Goal: Book appointment/travel/reservation

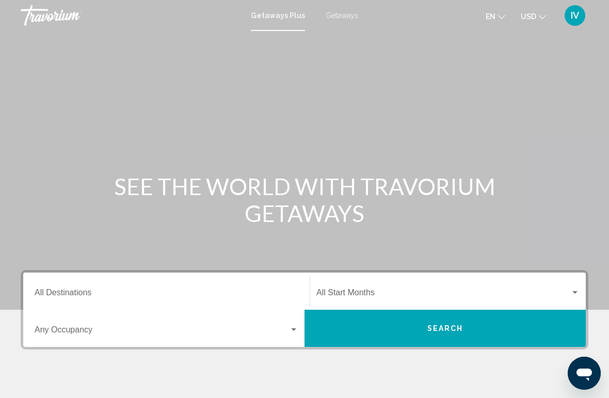
click at [350, 18] on span "Getaways" at bounding box center [341, 15] width 32 height 8
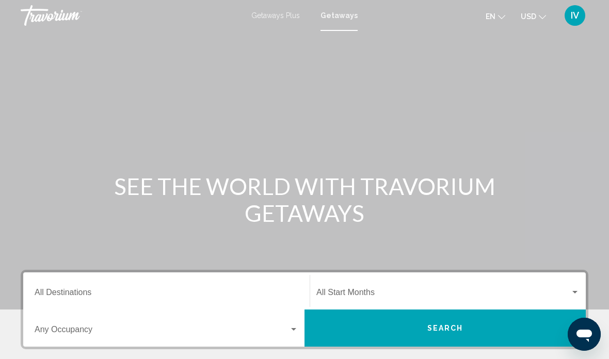
click at [208, 286] on div "Destination All Destinations" at bounding box center [167, 291] width 264 height 32
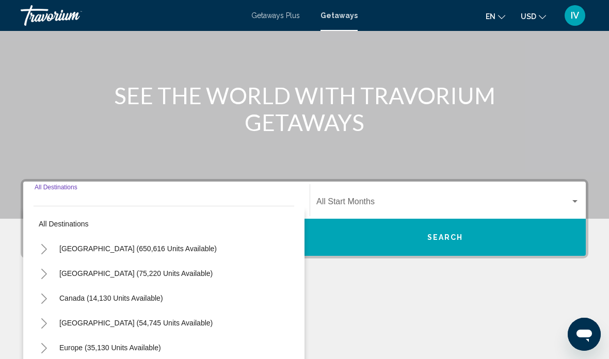
scroll to position [220, 0]
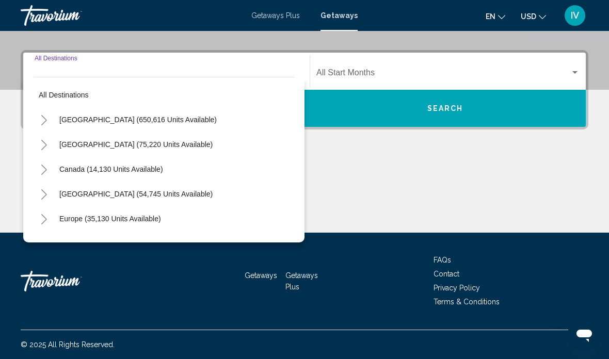
click at [46, 119] on icon "Toggle United States (650,616 units available)" at bounding box center [44, 120] width 8 height 10
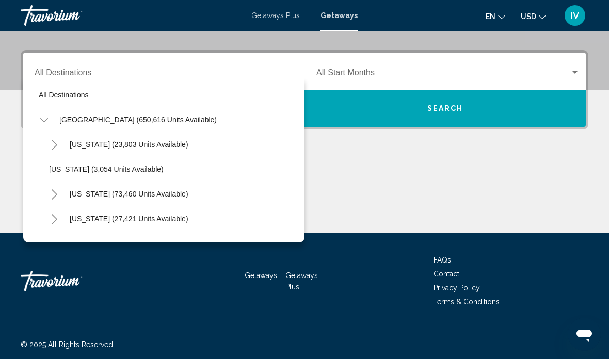
click at [43, 114] on button "Toggle United States (650,616 units available)" at bounding box center [44, 119] width 21 height 21
click at [45, 164] on button "Toggle Canada (14,130 units available)" at bounding box center [44, 169] width 21 height 21
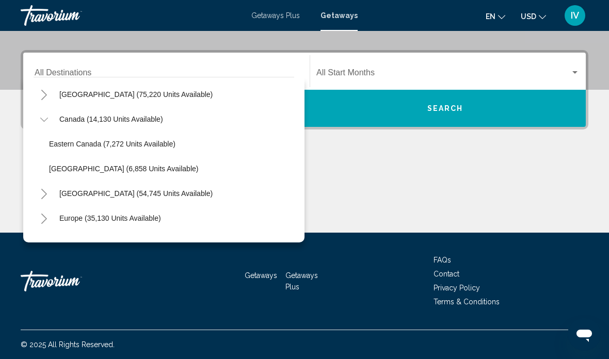
scroll to position [52, 0]
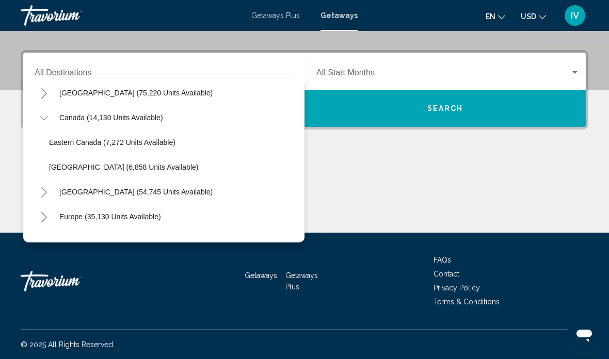
click at [134, 170] on span "[GEOGRAPHIC_DATA] (6,858 units available)" at bounding box center [123, 167] width 149 height 8
type input "**********"
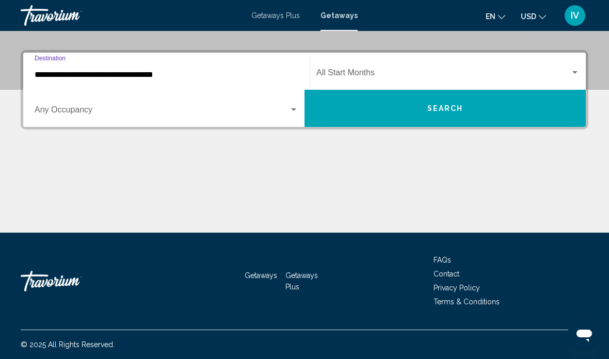
click at [479, 111] on button "Search" at bounding box center [444, 108] width 281 height 37
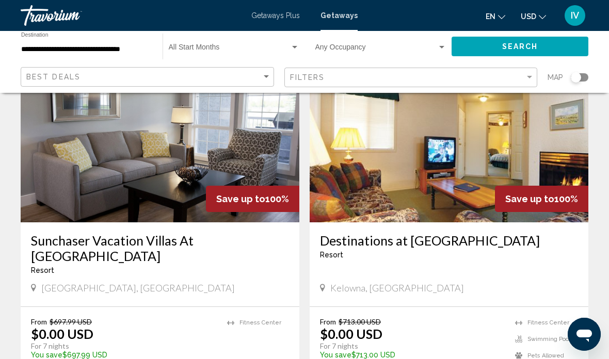
scroll to position [89, 0]
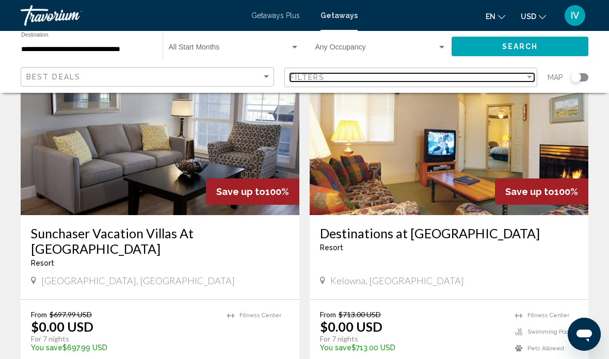
click at [510, 81] on div "Filters" at bounding box center [407, 77] width 235 height 8
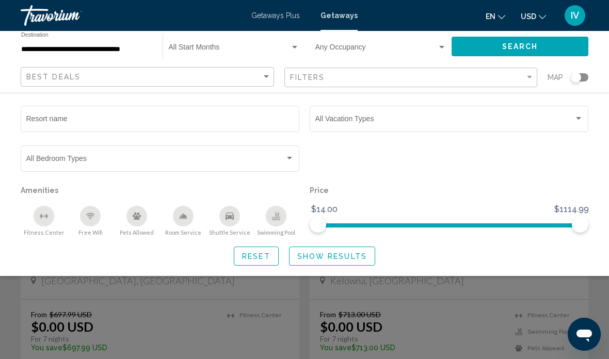
click at [465, 120] on span "Search widget" at bounding box center [444, 121] width 258 height 8
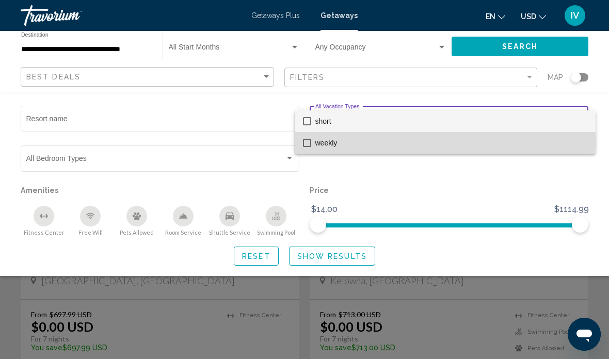
click at [309, 143] on mat-pseudo-checkbox at bounding box center [307, 143] width 8 height 8
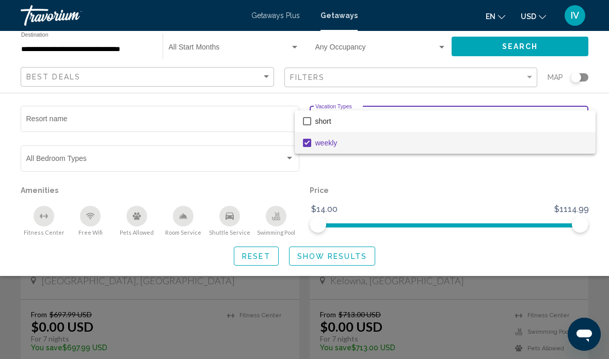
click at [350, 263] on div at bounding box center [304, 179] width 609 height 359
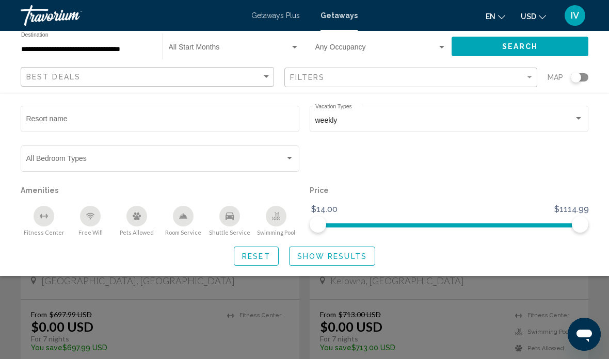
click at [358, 252] on span "Show Results" at bounding box center [332, 256] width 70 height 8
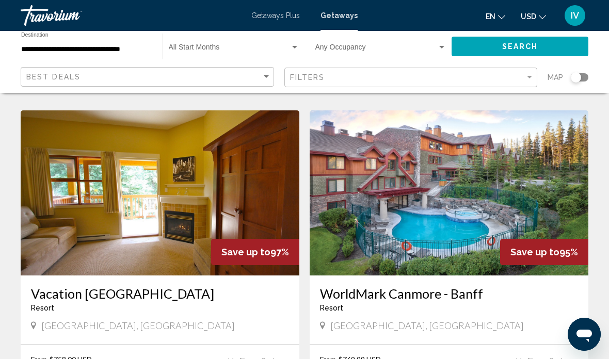
scroll to position [748, 0]
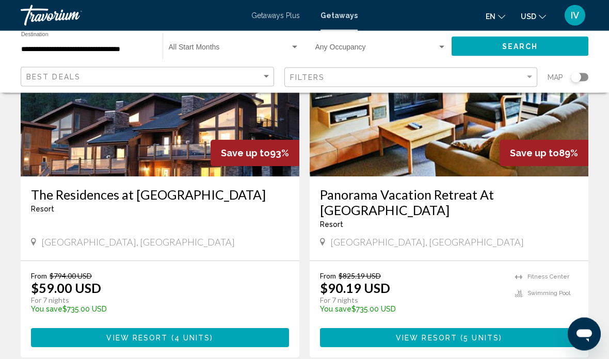
click at [252, 329] on button "View Resort ( 4 units )" at bounding box center [160, 338] width 258 height 19
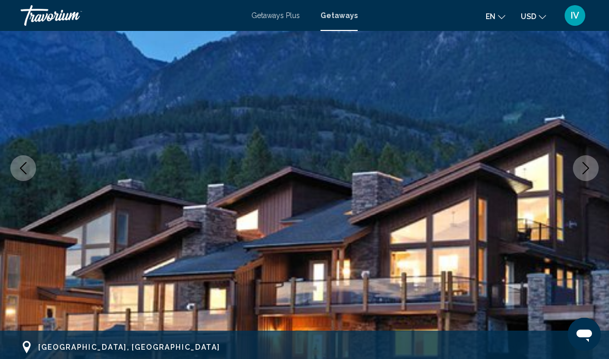
scroll to position [125, 0]
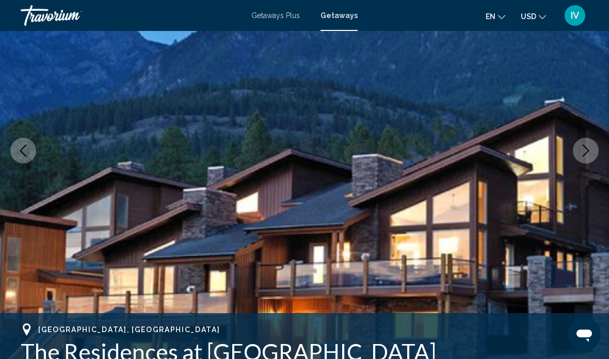
click at [589, 157] on button "Next image" at bounding box center [586, 151] width 26 height 26
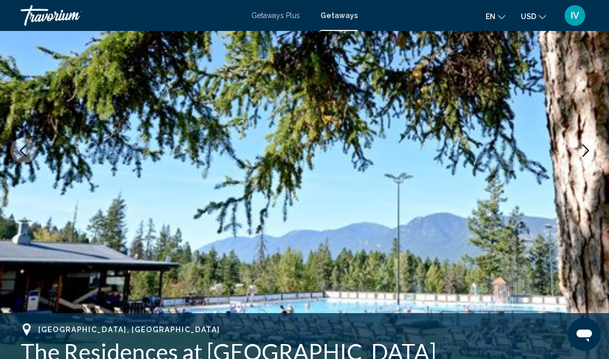
click at [581, 150] on icon "Next image" at bounding box center [585, 150] width 12 height 12
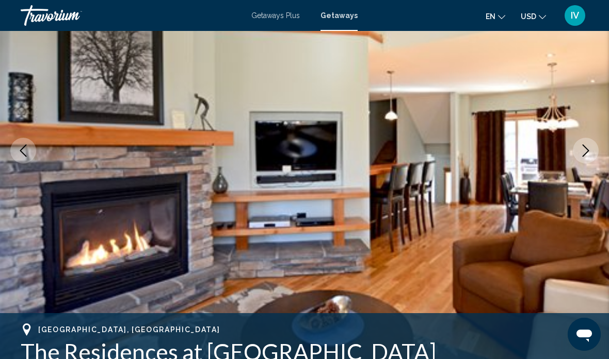
click at [584, 149] on icon "Next image" at bounding box center [585, 150] width 12 height 12
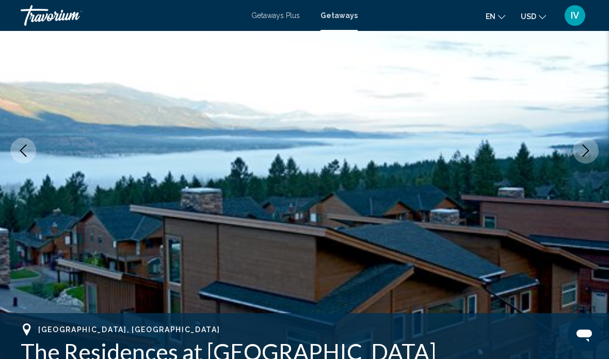
click at [576, 155] on button "Next image" at bounding box center [586, 151] width 26 height 26
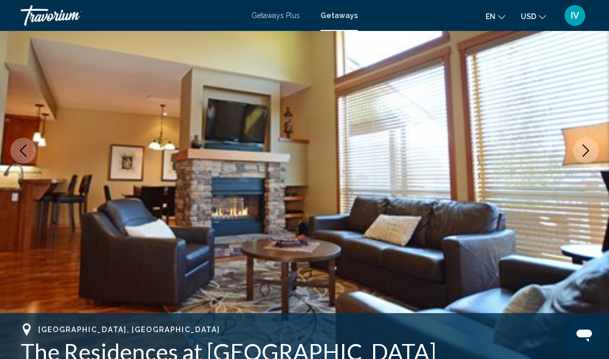
click at [583, 149] on icon "Next image" at bounding box center [585, 150] width 12 height 12
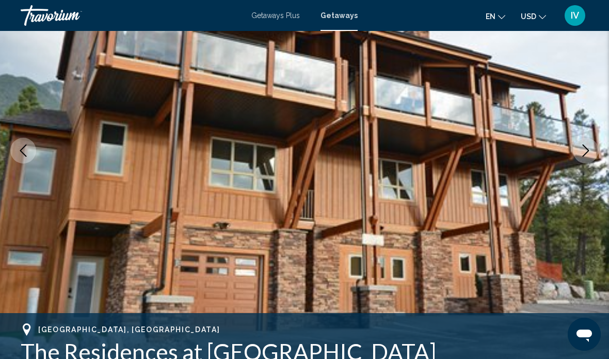
click at [588, 162] on button "Next image" at bounding box center [586, 151] width 26 height 26
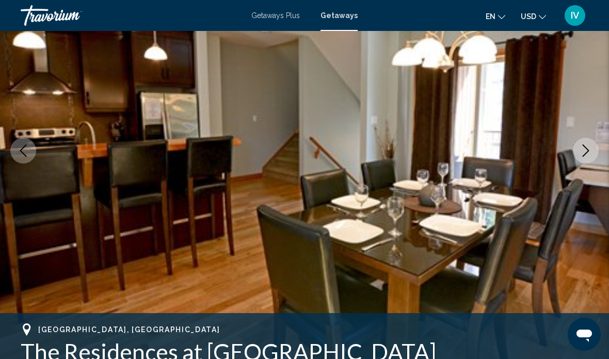
click at [584, 156] on icon "Next image" at bounding box center [585, 150] width 12 height 12
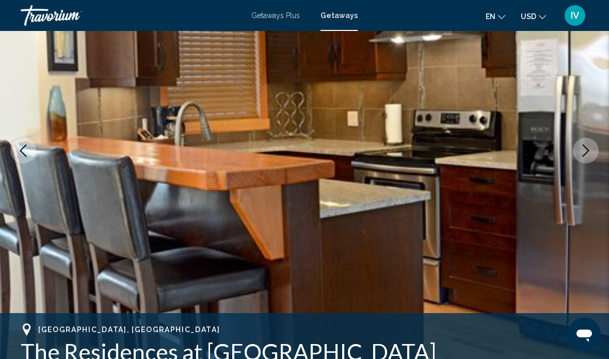
click at [585, 153] on icon "Next image" at bounding box center [585, 150] width 12 height 12
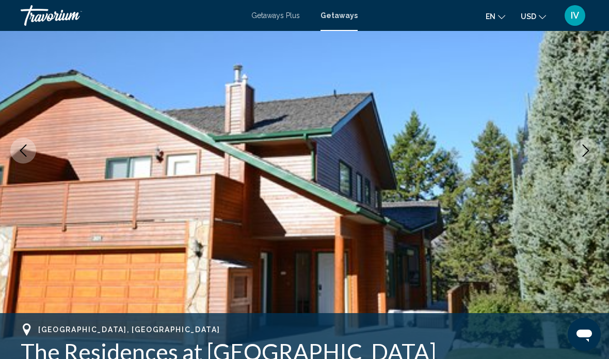
click at [587, 156] on icon "Next image" at bounding box center [585, 150] width 12 height 12
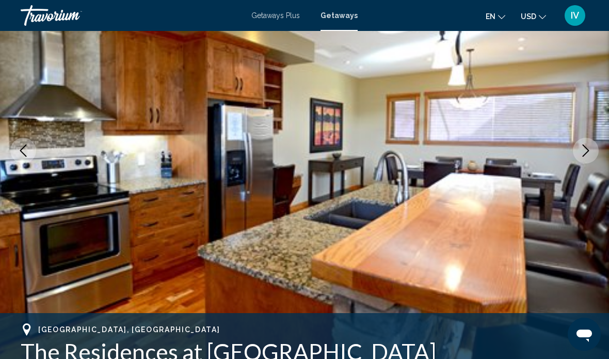
click at [581, 155] on icon "Next image" at bounding box center [585, 150] width 12 height 12
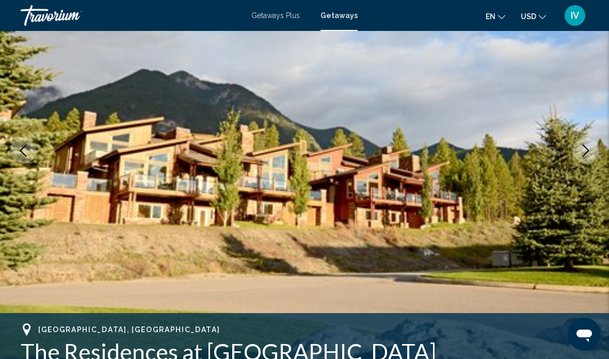
click at [583, 150] on icon "Next image" at bounding box center [585, 150] width 12 height 12
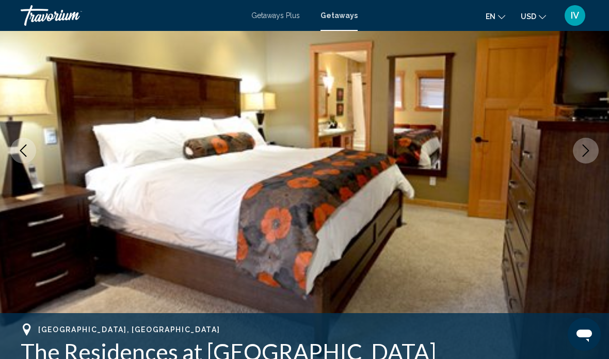
click at [583, 152] on icon "Next image" at bounding box center [585, 150] width 12 height 12
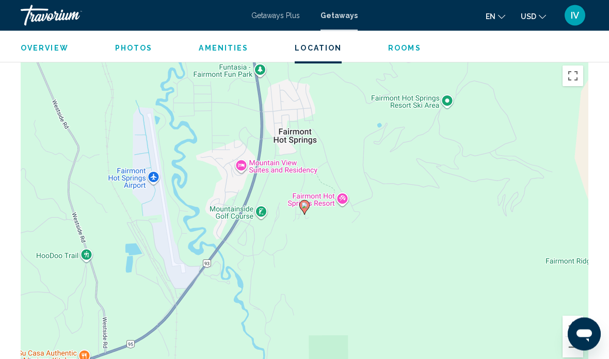
scroll to position [1456, 0]
click at [574, 341] on button "Zoom out" at bounding box center [572, 347] width 21 height 21
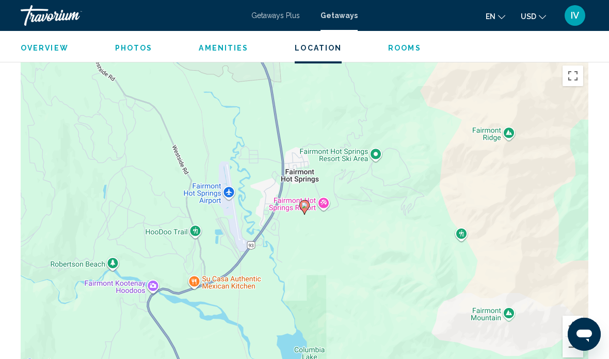
click at [572, 340] on button "Zoom out" at bounding box center [572, 347] width 21 height 21
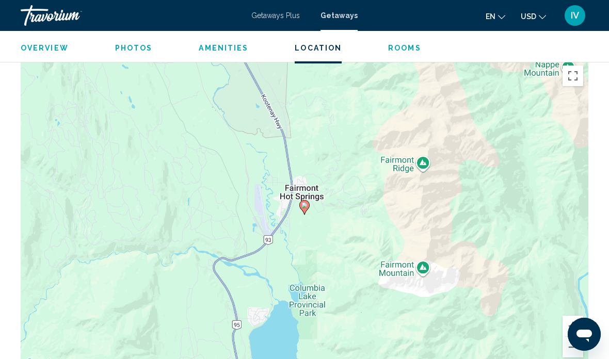
click at [570, 339] on button "Zoom out" at bounding box center [572, 347] width 21 height 21
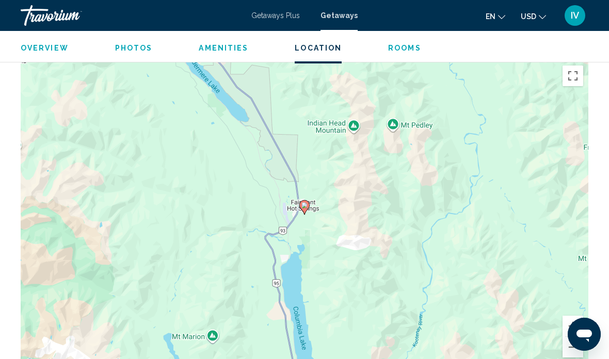
click at [571, 340] on button "Zoom out" at bounding box center [572, 347] width 21 height 21
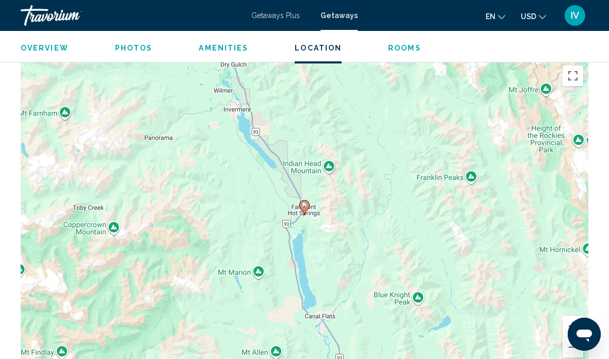
click at [570, 338] on button "Zoom out" at bounding box center [572, 347] width 21 height 21
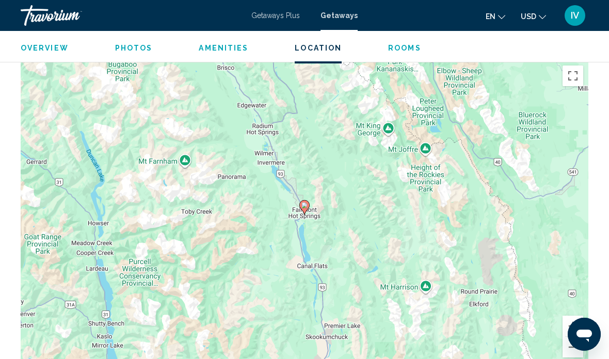
click at [569, 337] on button "Zoom out" at bounding box center [572, 347] width 21 height 21
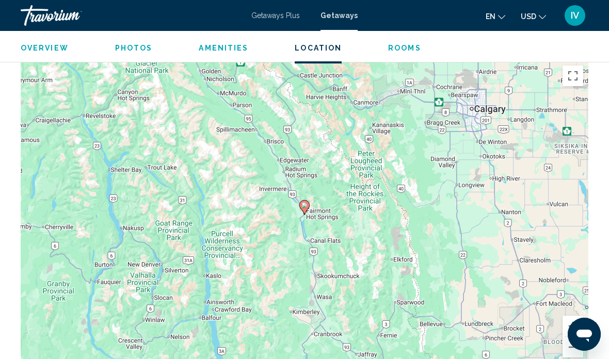
click at [570, 338] on button "Zoom out" at bounding box center [572, 347] width 21 height 21
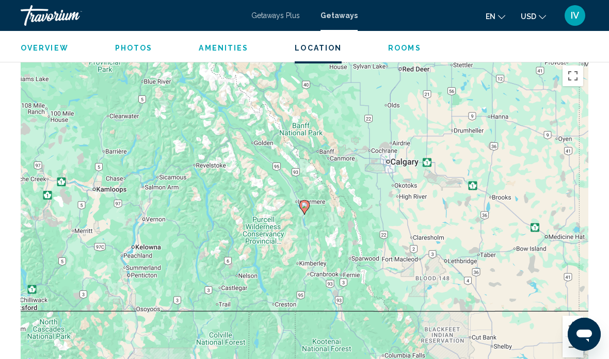
click at [570, 337] on button "Zoom out" at bounding box center [572, 347] width 21 height 21
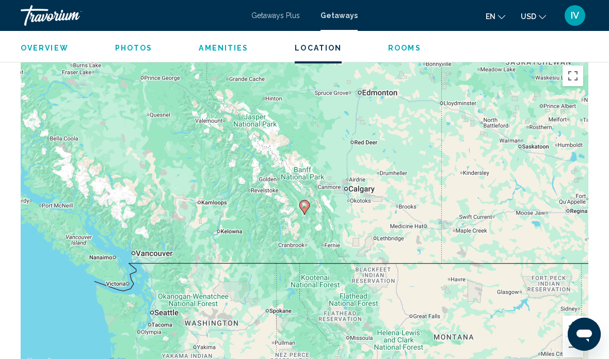
click at [572, 338] on button "Zoom out" at bounding box center [572, 347] width 21 height 21
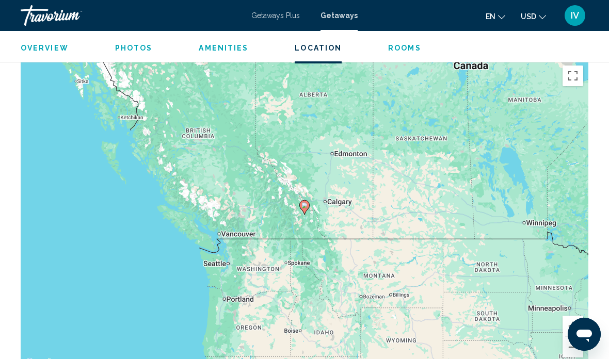
click at [572, 316] on button "Zoom in" at bounding box center [572, 326] width 21 height 21
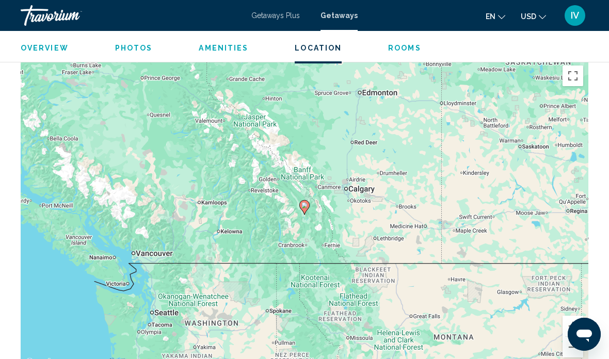
click at [567, 316] on button "Zoom in" at bounding box center [572, 326] width 21 height 21
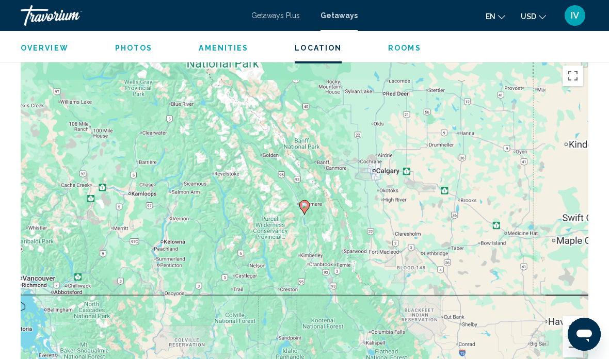
click at [560, 314] on div "To activate drag with keyboard, press Alt + Enter. Once in keyboard drag state,…" at bounding box center [304, 214] width 567 height 309
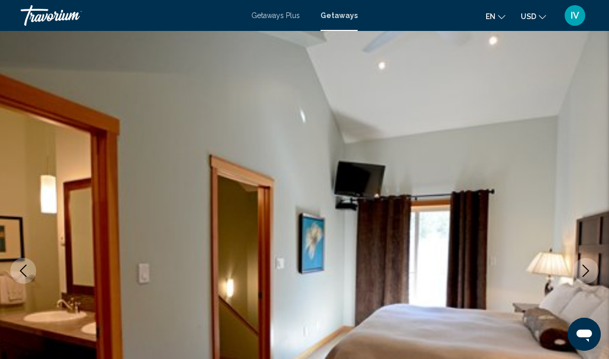
scroll to position [0, 0]
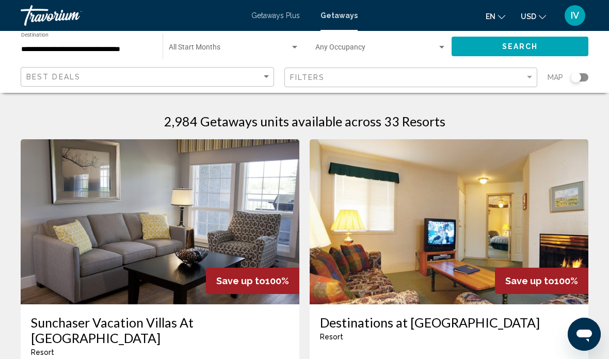
scroll to position [3, 0]
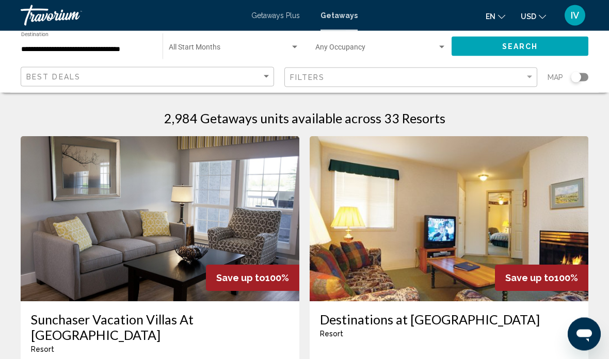
click at [271, 260] on img "Main content" at bounding box center [160, 219] width 279 height 165
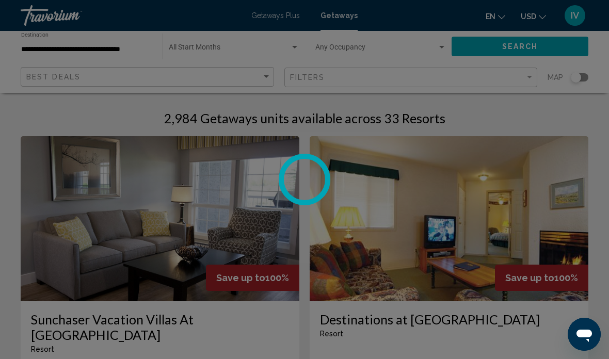
scroll to position [44, 0]
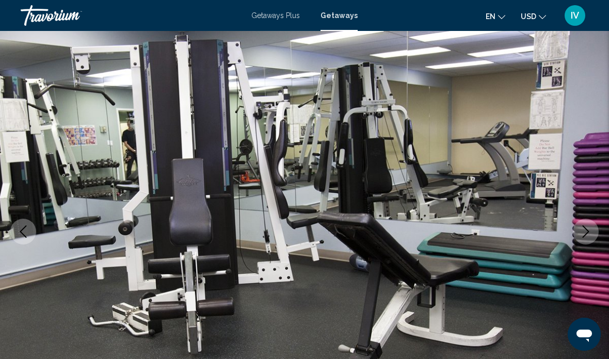
click at [578, 232] on button "Next image" at bounding box center [586, 232] width 26 height 26
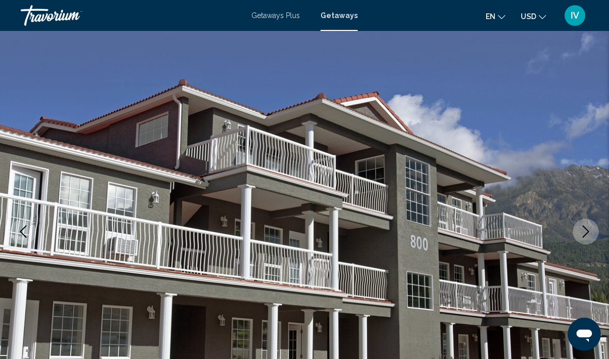
click at [578, 232] on button "Next image" at bounding box center [586, 232] width 26 height 26
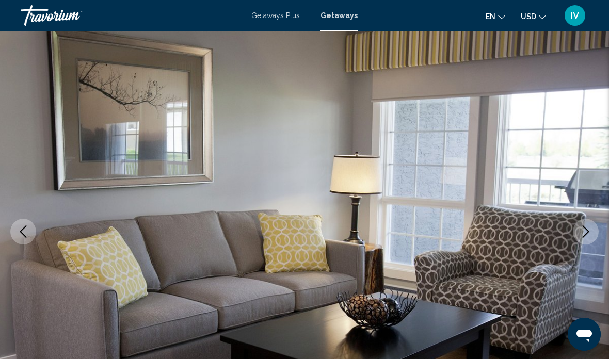
click at [578, 235] on button "Next image" at bounding box center [586, 232] width 26 height 26
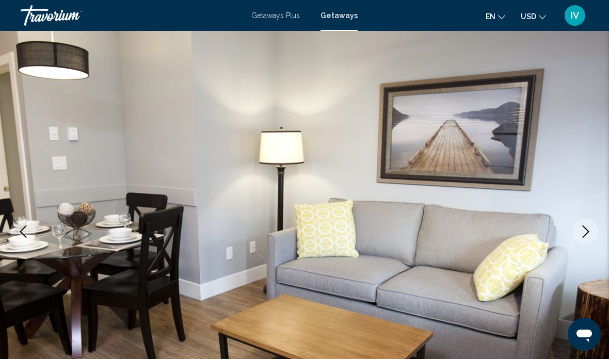
click at [582, 228] on icon "Next image" at bounding box center [585, 231] width 12 height 12
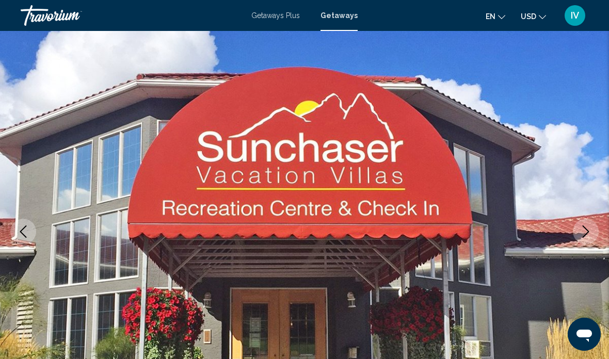
click at [579, 233] on icon "Next image" at bounding box center [585, 231] width 12 height 12
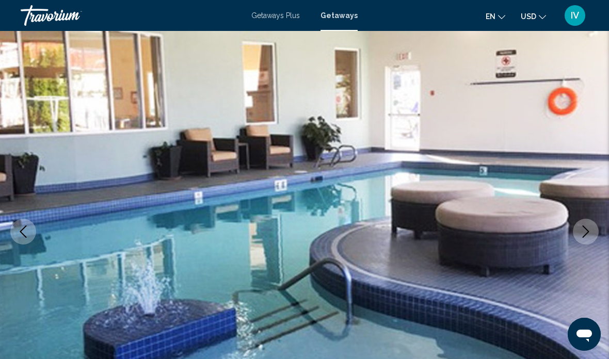
click at [580, 233] on icon "Next image" at bounding box center [585, 231] width 12 height 12
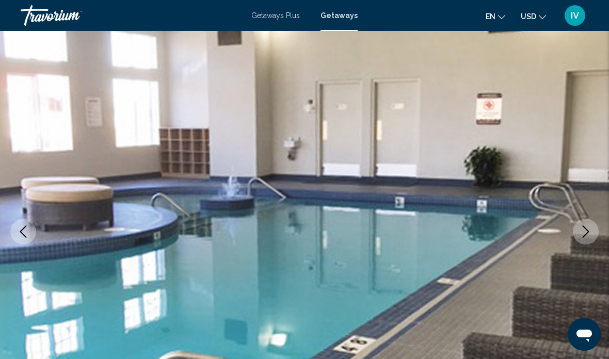
click at [579, 236] on icon "Next image" at bounding box center [585, 231] width 12 height 12
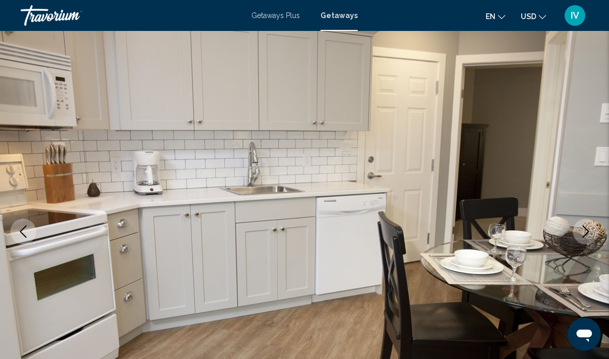
click at [582, 237] on icon "Next image" at bounding box center [585, 231] width 12 height 12
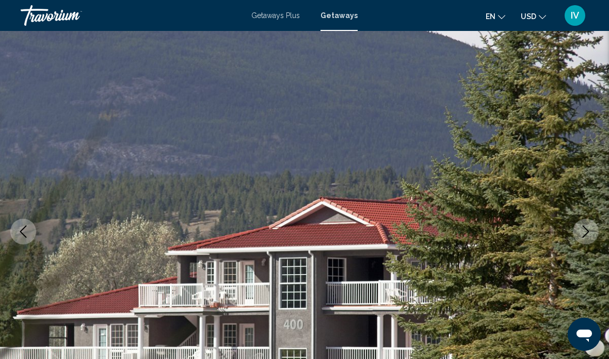
click at [582, 237] on icon "Next image" at bounding box center [585, 231] width 12 height 12
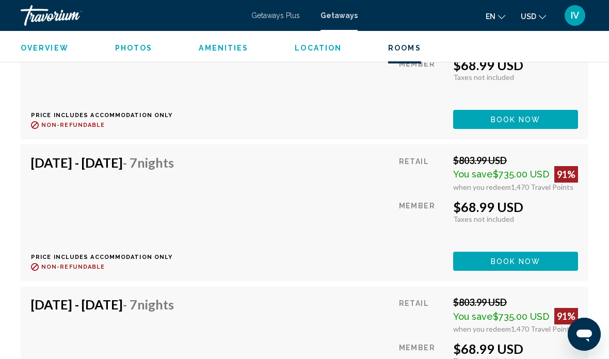
scroll to position [4566, 0]
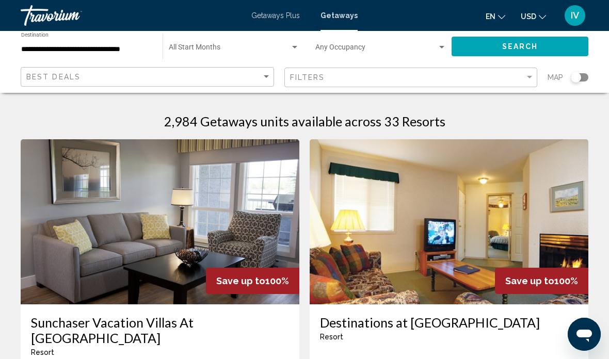
click at [577, 73] on div "Search widget" at bounding box center [575, 77] width 10 height 10
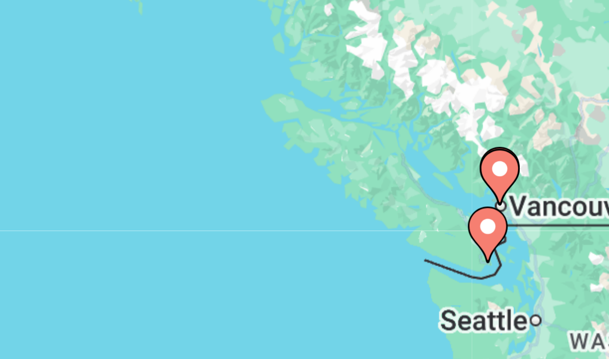
type input "**********"
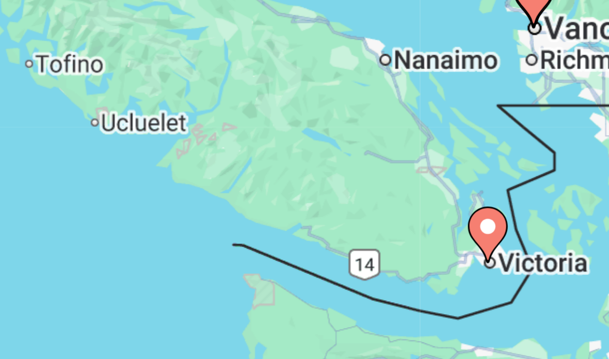
click at [136, 103] on div "To activate drag with keyboard, press Alt + Enter. Once in keyboard drag state,…" at bounding box center [304, 257] width 567 height 309
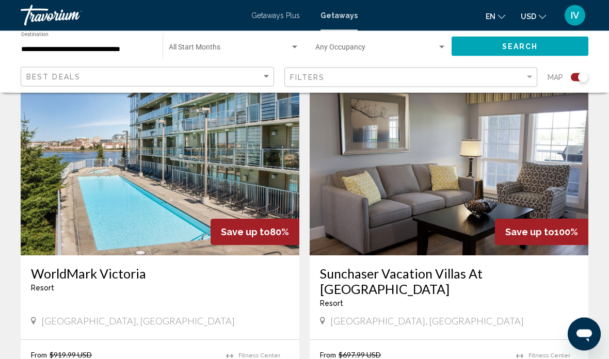
scroll to position [370, 0]
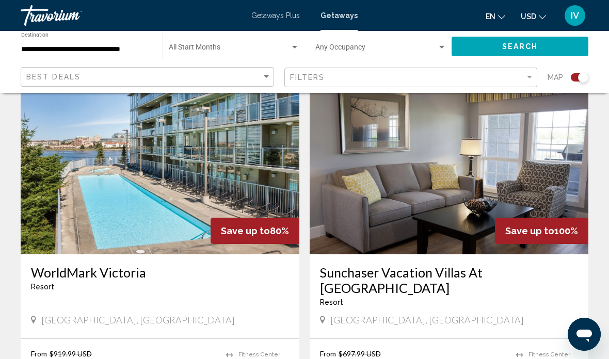
click at [207, 192] on img "Main content" at bounding box center [160, 171] width 279 height 165
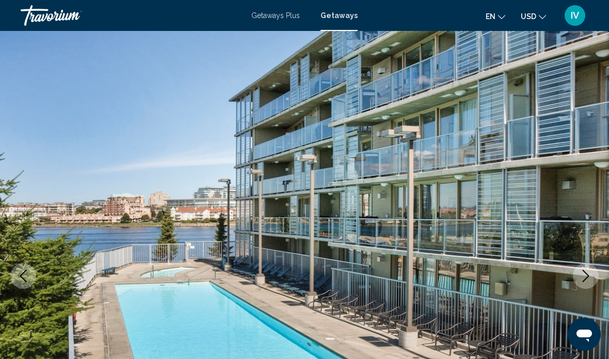
click at [585, 269] on button "Next image" at bounding box center [586, 276] width 26 height 26
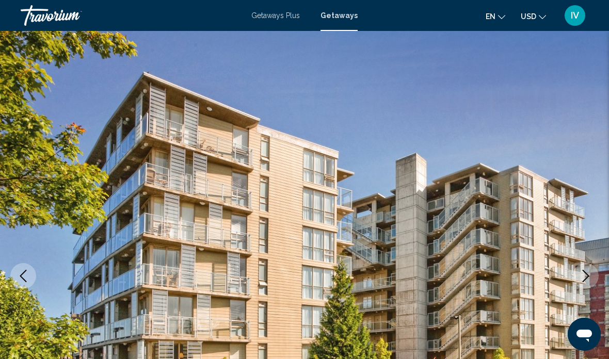
click at [580, 277] on icon "Next image" at bounding box center [585, 276] width 12 height 12
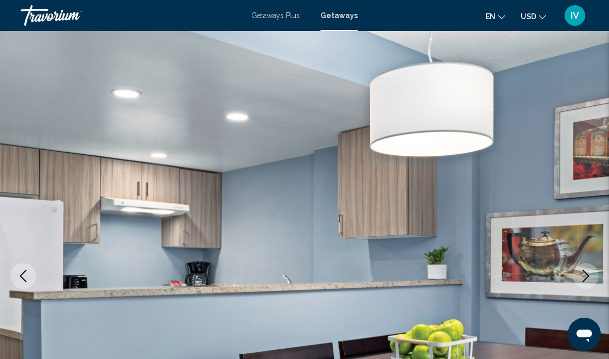
click at [574, 279] on button "Next image" at bounding box center [586, 276] width 26 height 26
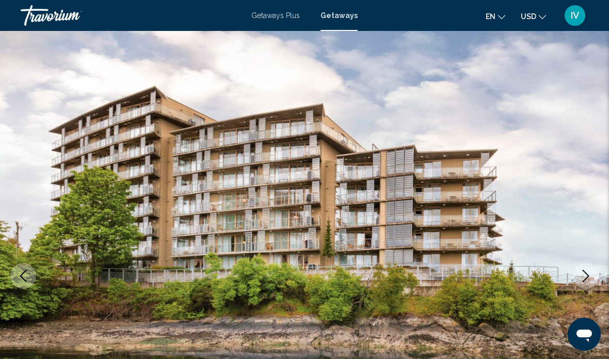
click at [576, 276] on button "Next image" at bounding box center [586, 276] width 26 height 26
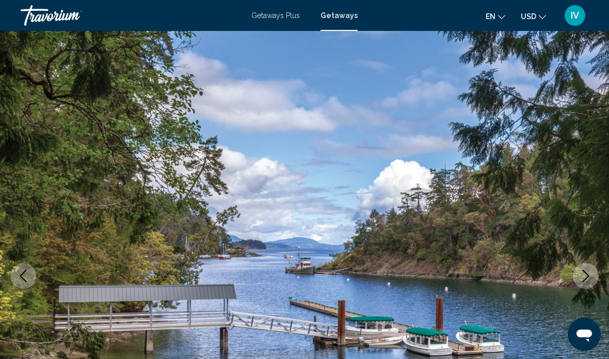
click at [581, 278] on icon "Next image" at bounding box center [585, 276] width 12 height 12
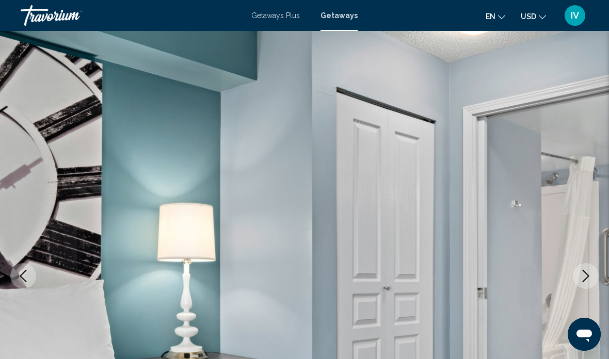
click at [579, 274] on button "Next image" at bounding box center [586, 276] width 26 height 26
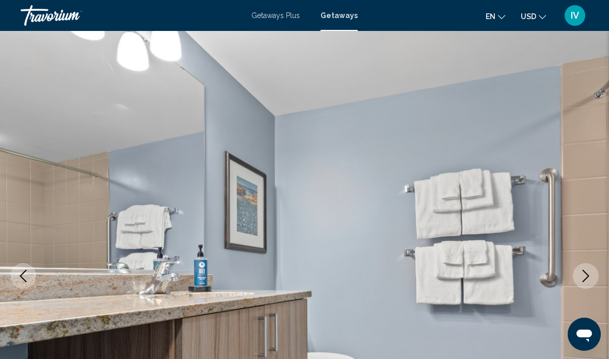
click at [581, 277] on icon "Next image" at bounding box center [585, 276] width 12 height 12
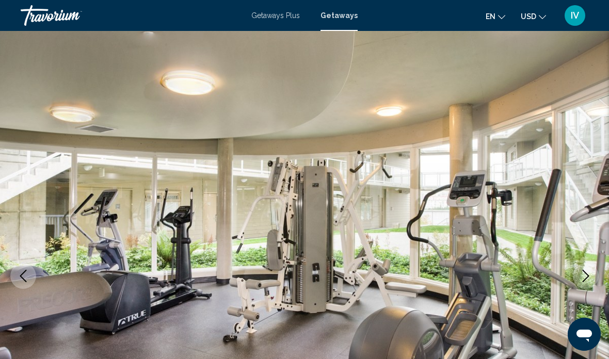
click at [583, 274] on icon "Next image" at bounding box center [585, 276] width 12 height 12
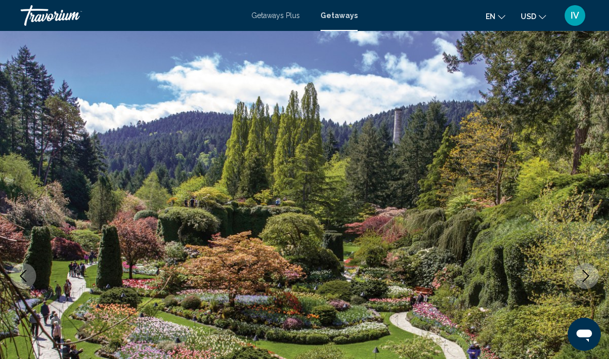
click at [578, 274] on button "Next image" at bounding box center [586, 276] width 26 height 26
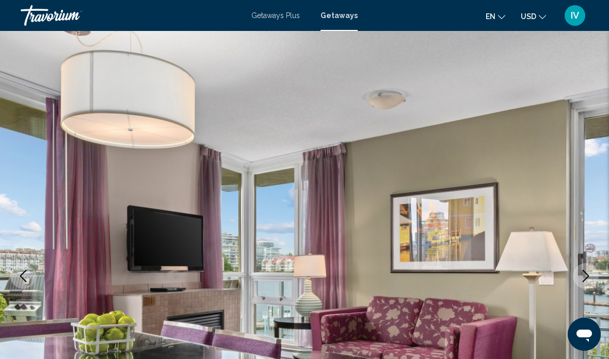
click at [583, 277] on icon "Next image" at bounding box center [585, 276] width 12 height 12
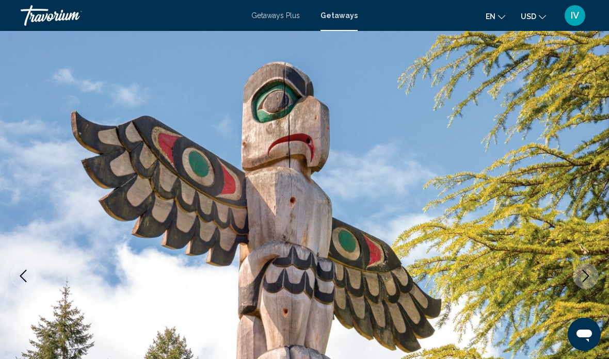
click at [584, 280] on icon "Next image" at bounding box center [585, 276] width 7 height 12
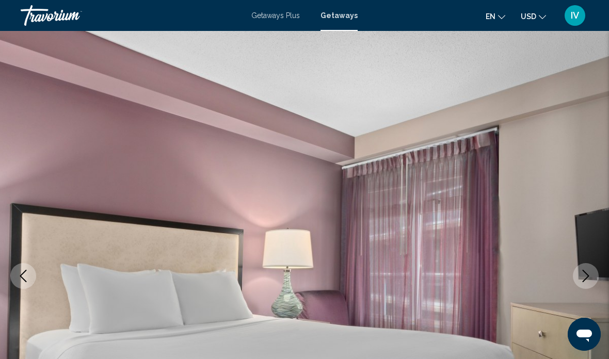
click at [586, 284] on button "Next image" at bounding box center [586, 276] width 26 height 26
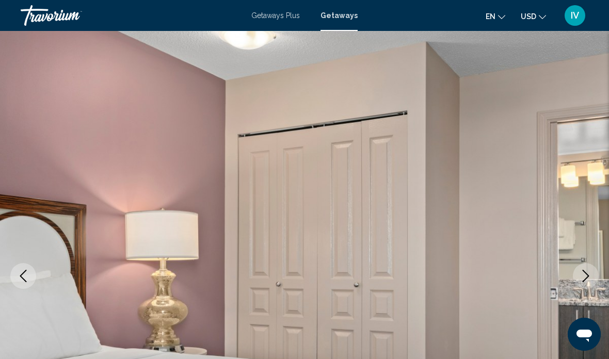
click at [584, 276] on icon "Next image" at bounding box center [585, 276] width 12 height 12
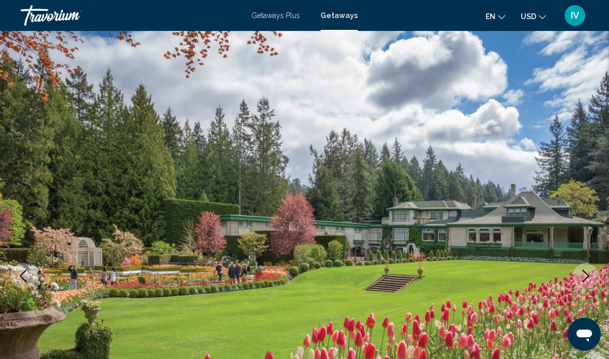
click at [584, 275] on icon "Next image" at bounding box center [585, 276] width 12 height 12
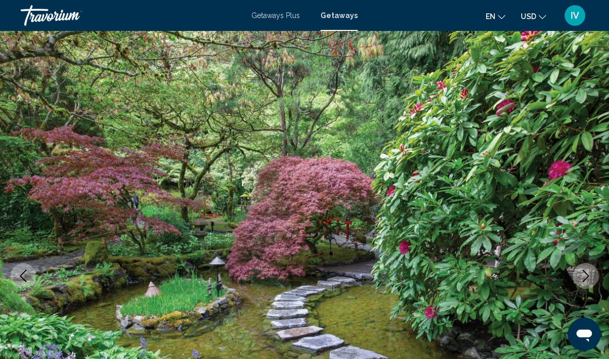
click at [585, 272] on icon "Next image" at bounding box center [585, 276] width 12 height 12
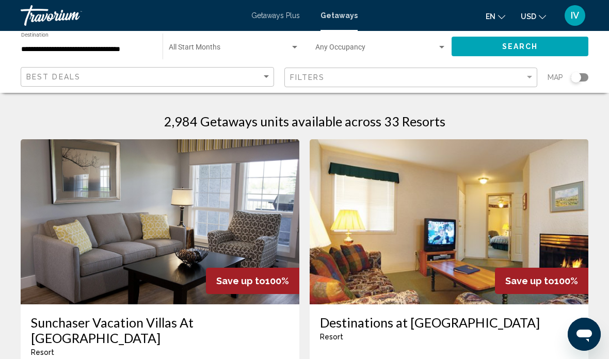
click at [581, 79] on div "Search widget" at bounding box center [579, 77] width 18 height 8
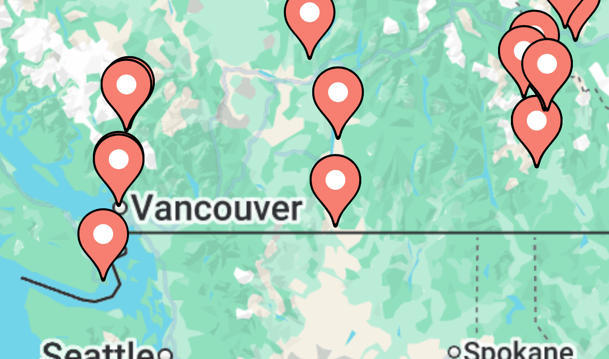
type input "**********"
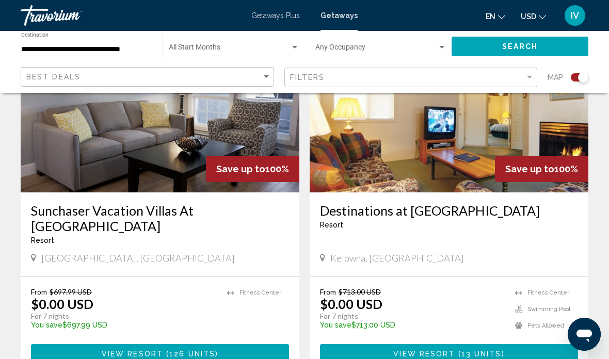
scroll to position [435, 0]
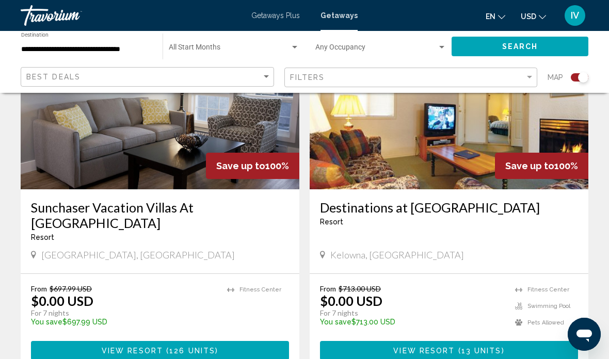
click at [226, 204] on h3 "Sunchaser Vacation Villas At [GEOGRAPHIC_DATA]" at bounding box center [160, 215] width 258 height 31
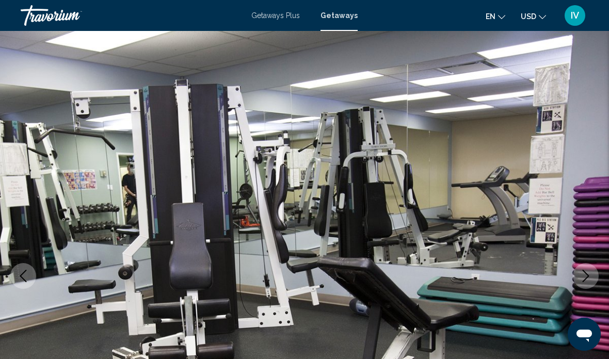
click at [587, 277] on icon "Next image" at bounding box center [585, 276] width 12 height 12
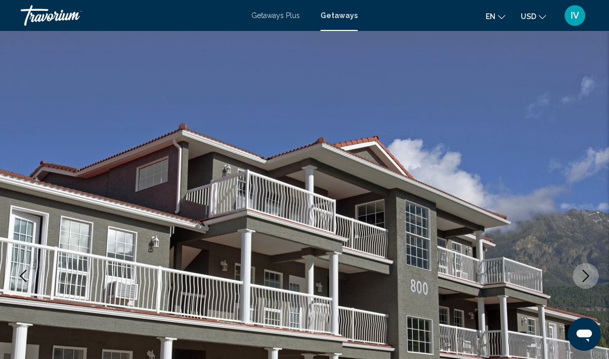
click at [580, 279] on icon "Next image" at bounding box center [585, 276] width 12 height 12
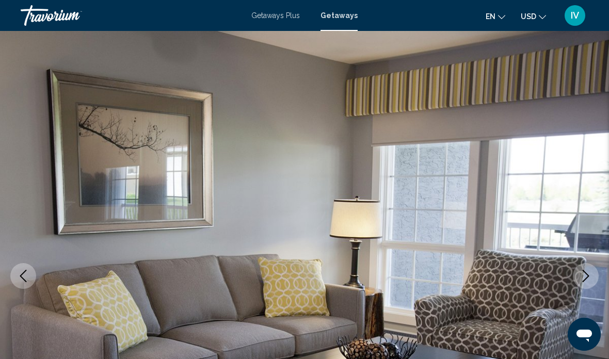
click at [580, 276] on icon "Next image" at bounding box center [585, 276] width 12 height 12
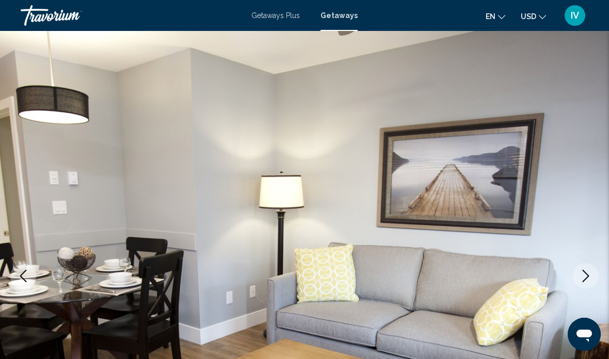
click at [582, 272] on icon "Next image" at bounding box center [585, 276] width 12 height 12
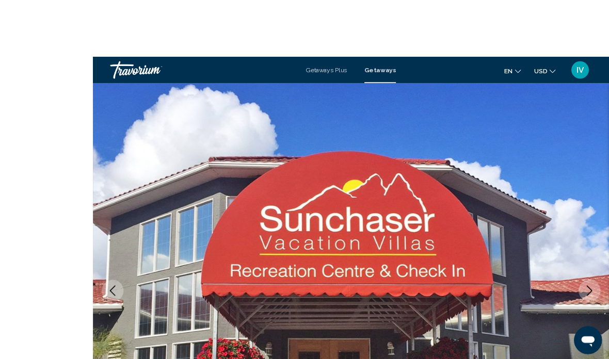
scroll to position [14, 0]
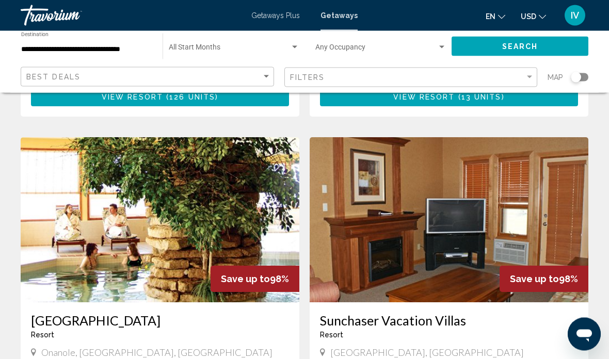
scroll to position [374, 0]
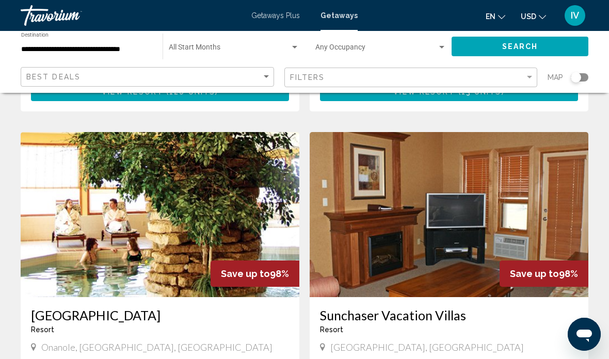
click at [226, 213] on img "Main content" at bounding box center [160, 214] width 279 height 165
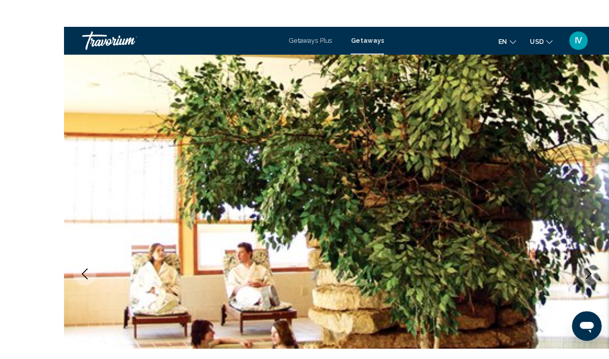
scroll to position [13, 0]
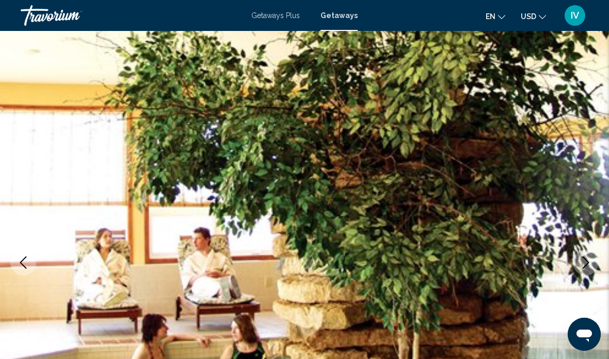
click at [584, 267] on icon "Next image" at bounding box center [585, 262] width 7 height 12
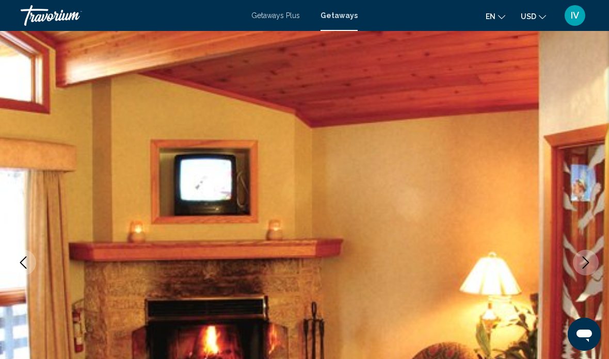
click at [584, 266] on icon "Next image" at bounding box center [585, 262] width 12 height 12
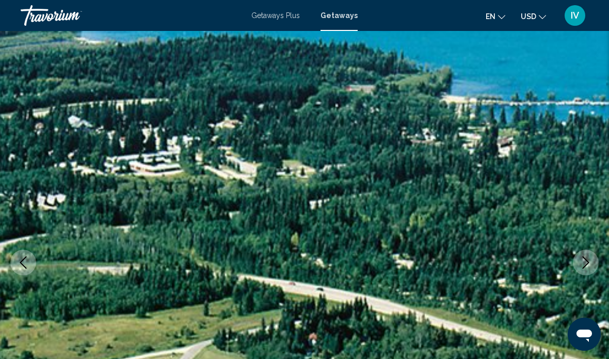
click at [579, 262] on button "Next image" at bounding box center [586, 263] width 26 height 26
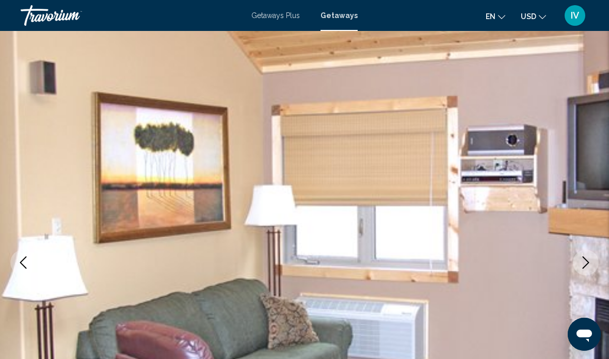
click at [582, 263] on icon "Next image" at bounding box center [585, 262] width 12 height 12
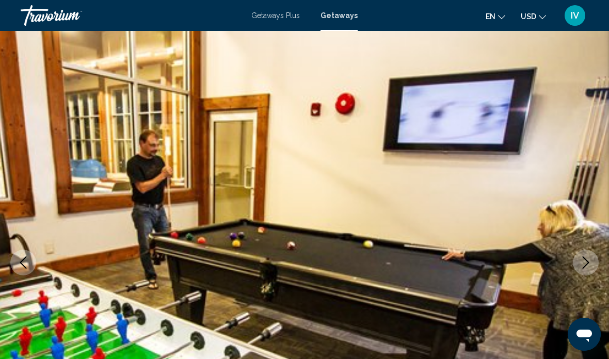
click at [580, 259] on icon "Next image" at bounding box center [585, 262] width 12 height 12
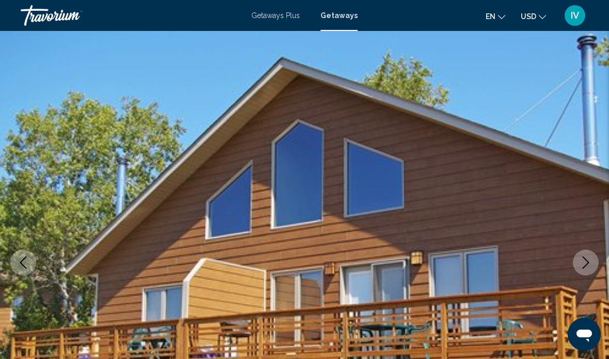
click at [580, 258] on icon "Next image" at bounding box center [585, 262] width 12 height 12
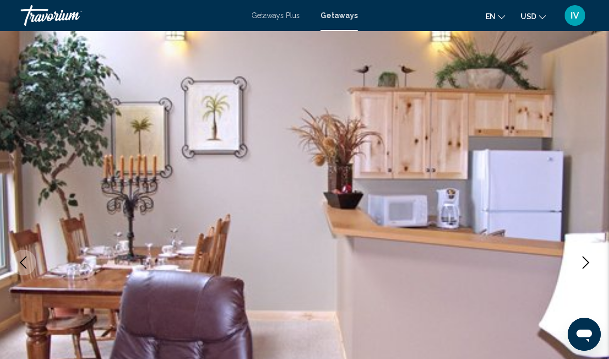
click at [581, 268] on icon "Next image" at bounding box center [585, 262] width 12 height 12
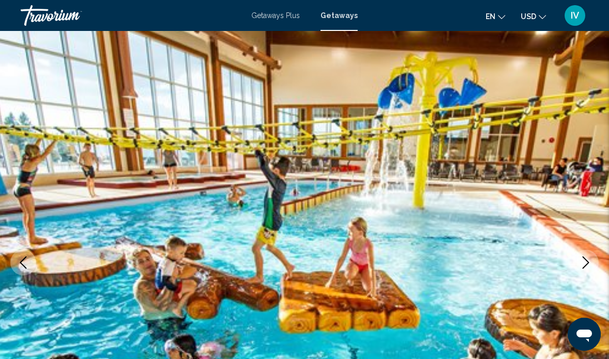
click at [581, 271] on button "Next image" at bounding box center [586, 263] width 26 height 26
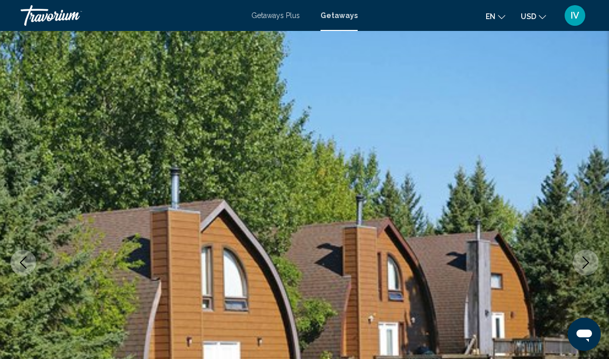
click at [580, 264] on icon "Next image" at bounding box center [585, 262] width 12 height 12
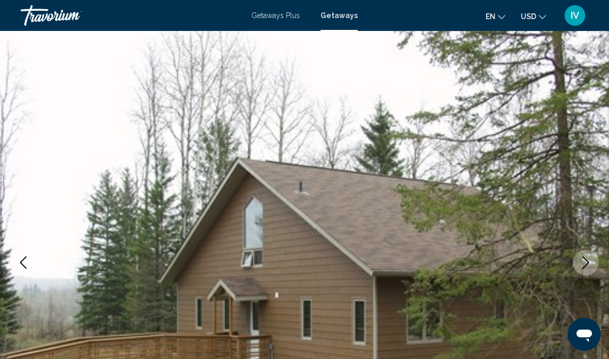
click at [584, 269] on button "Next image" at bounding box center [586, 263] width 26 height 26
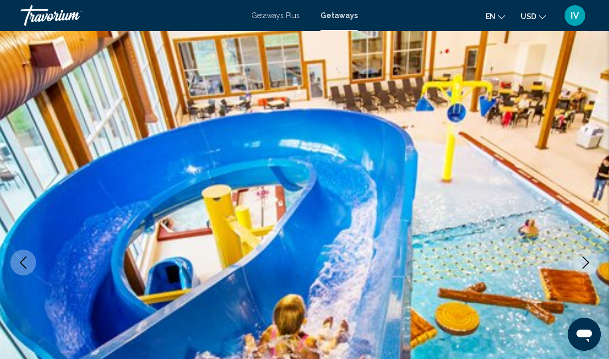
click at [582, 266] on icon "Next image" at bounding box center [585, 262] width 12 height 12
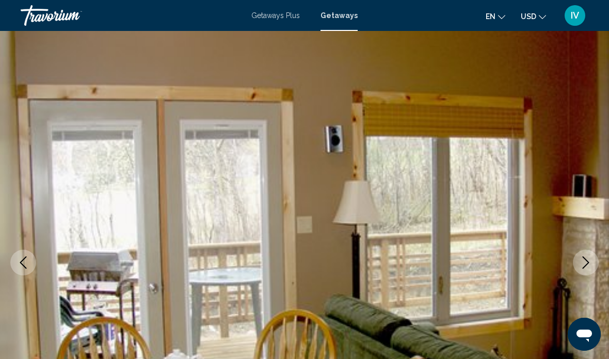
click at [579, 262] on icon "Next image" at bounding box center [585, 262] width 12 height 12
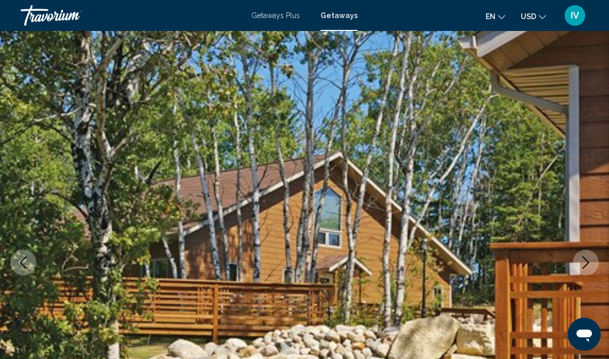
click at [580, 263] on icon "Next image" at bounding box center [585, 262] width 12 height 12
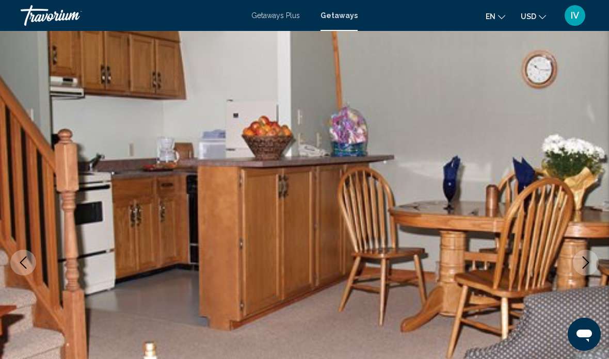
click at [582, 266] on icon "Next image" at bounding box center [585, 262] width 12 height 12
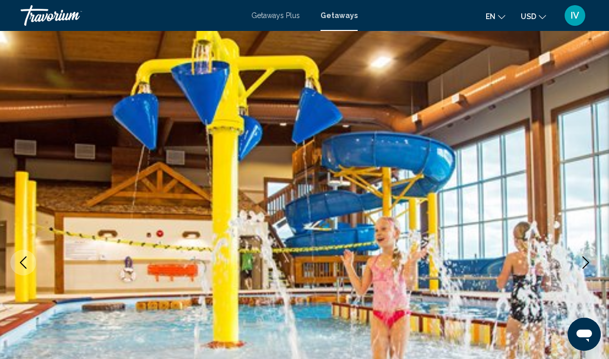
click at [582, 267] on icon "Next image" at bounding box center [585, 262] width 12 height 12
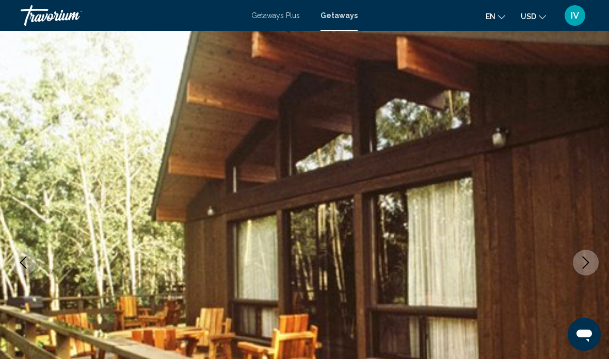
click at [583, 268] on icon "Next image" at bounding box center [585, 262] width 7 height 12
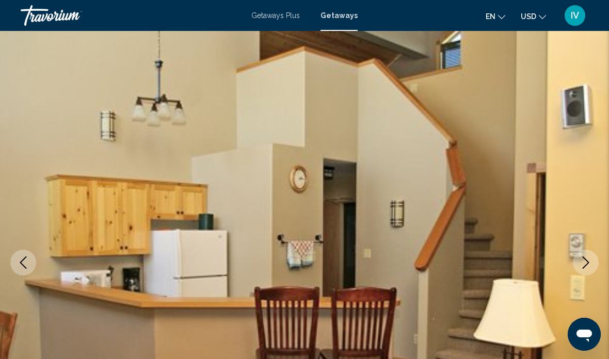
click at [583, 267] on icon "Next image" at bounding box center [585, 262] width 7 height 12
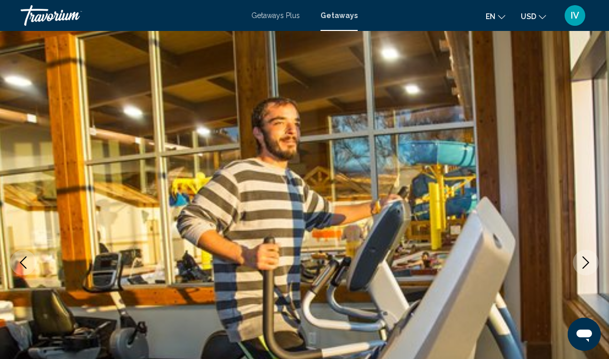
click at [583, 268] on icon "Next image" at bounding box center [585, 262] width 7 height 12
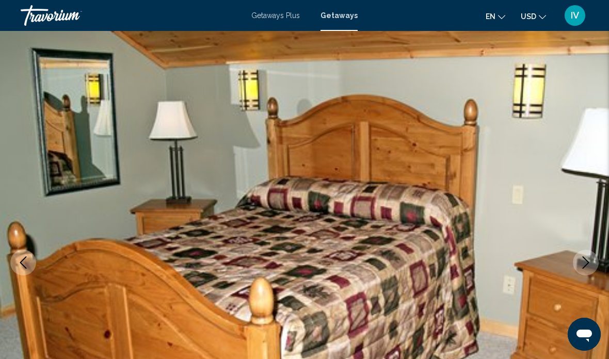
click at [583, 269] on button "Next image" at bounding box center [586, 263] width 26 height 26
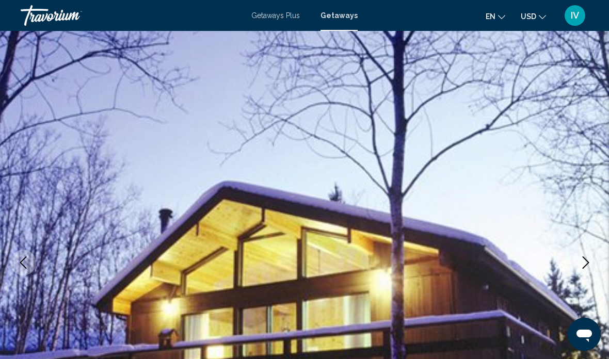
click at [587, 271] on button "Next image" at bounding box center [586, 263] width 26 height 26
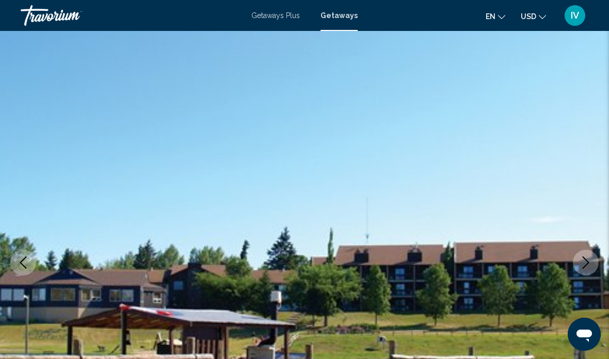
click at [578, 280] on img "Main content" at bounding box center [304, 263] width 609 height 490
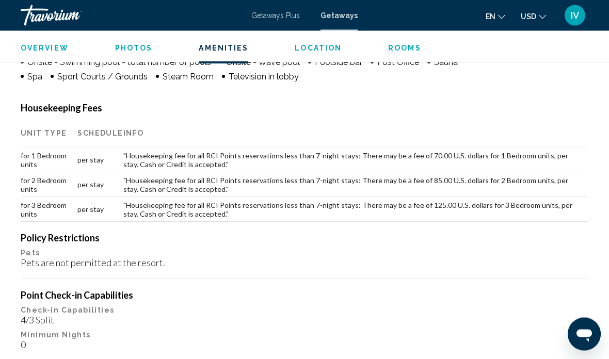
scroll to position [1114, 0]
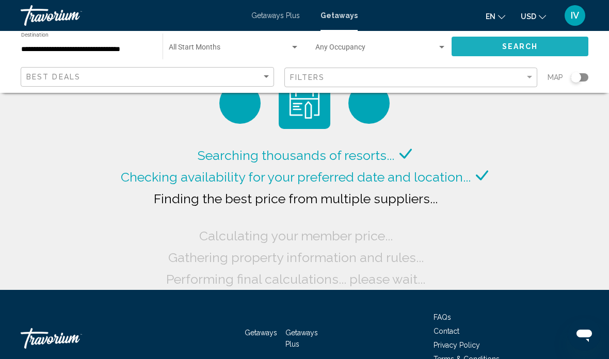
click at [540, 42] on button "Search" at bounding box center [519, 46] width 137 height 19
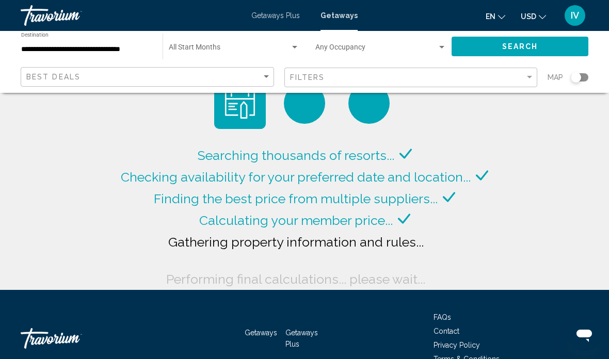
click at [106, 45] on input "**********" at bounding box center [86, 49] width 131 height 8
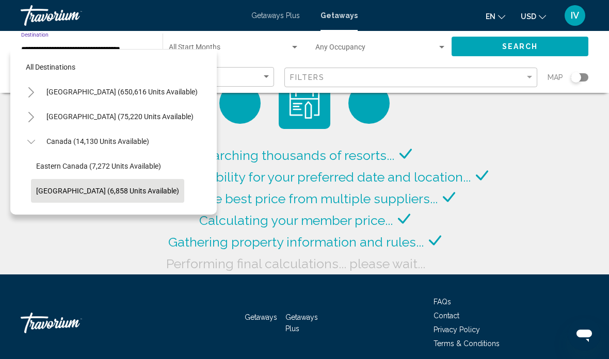
scroll to position [61, 0]
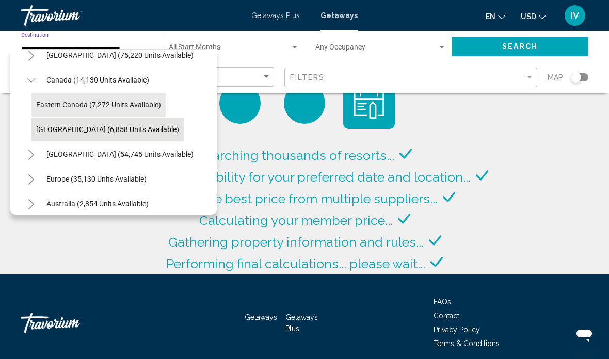
click at [125, 102] on span "Eastern Canada (7,272 units available)" at bounding box center [98, 105] width 125 height 8
type input "**********"
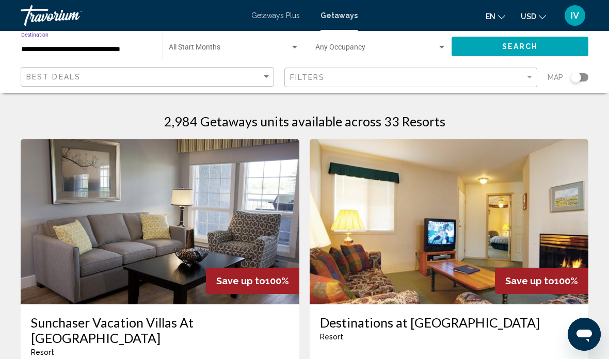
click at [550, 54] on button "Search" at bounding box center [519, 46] width 137 height 19
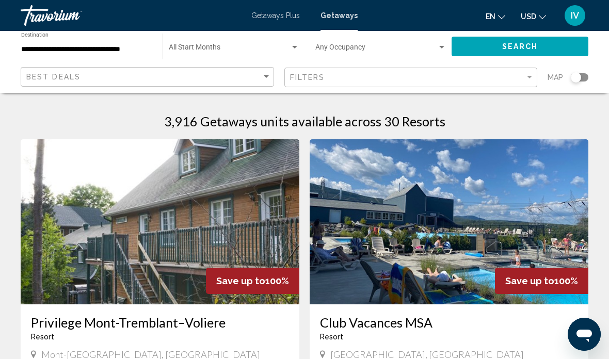
click at [574, 81] on div "Search widget" at bounding box center [575, 77] width 10 height 10
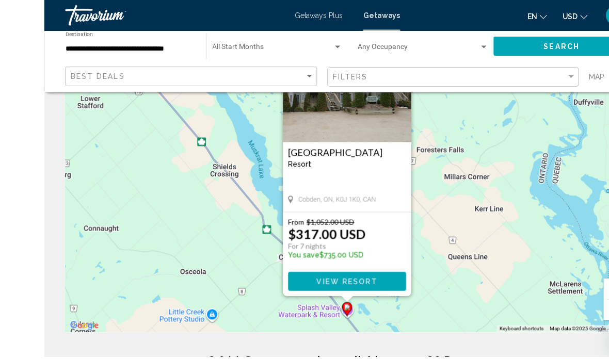
scroll to position [80, 0]
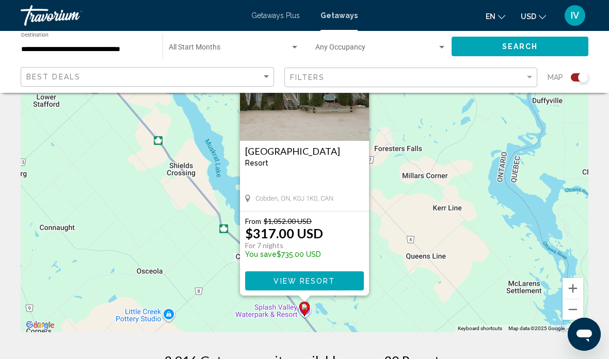
click at [337, 283] on button "View Resort" at bounding box center [304, 280] width 119 height 19
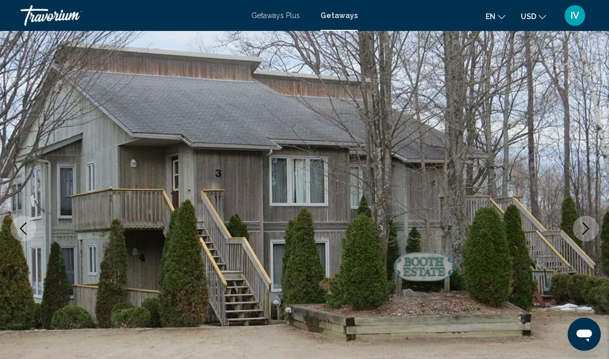
scroll to position [47, 0]
click at [581, 227] on icon "Next image" at bounding box center [585, 229] width 12 height 12
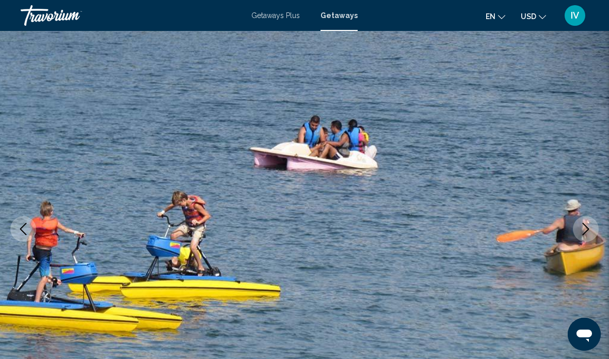
click at [583, 233] on icon "Next image" at bounding box center [585, 229] width 12 height 12
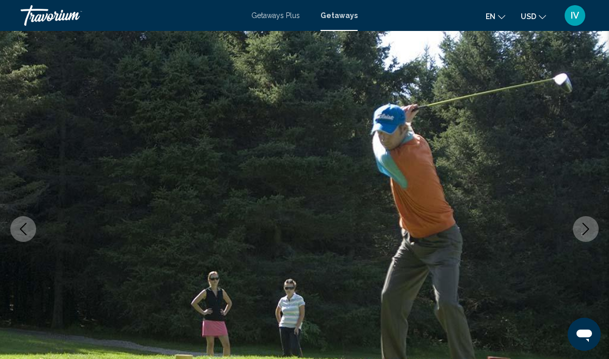
click at [584, 233] on icon "Next image" at bounding box center [585, 229] width 12 height 12
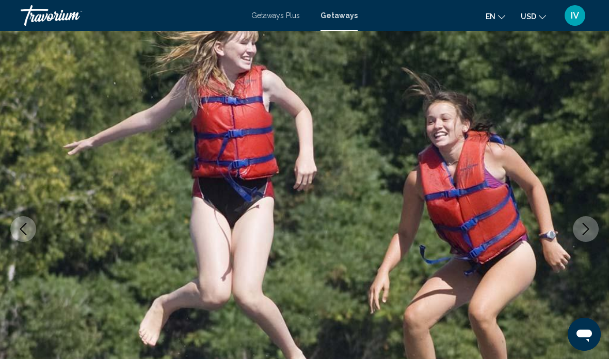
click at [577, 238] on button "Next image" at bounding box center [586, 229] width 26 height 26
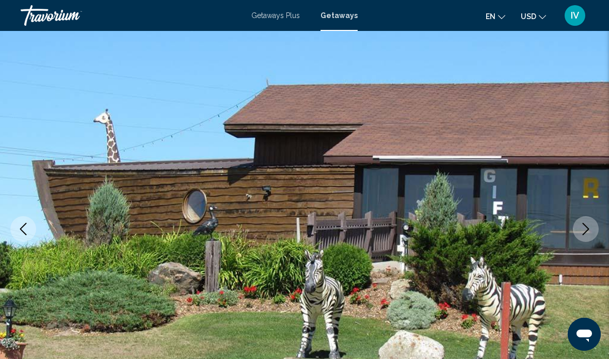
click at [578, 227] on button "Next image" at bounding box center [586, 229] width 26 height 26
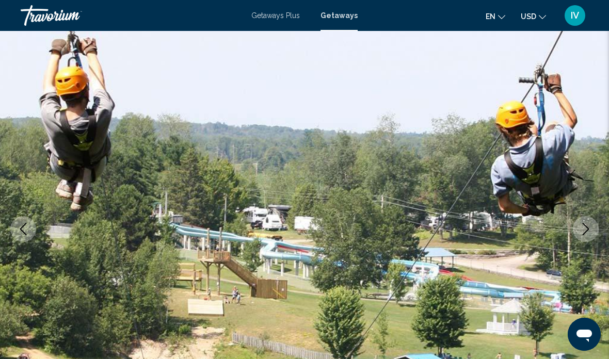
click at [583, 233] on icon "Next image" at bounding box center [585, 229] width 12 height 12
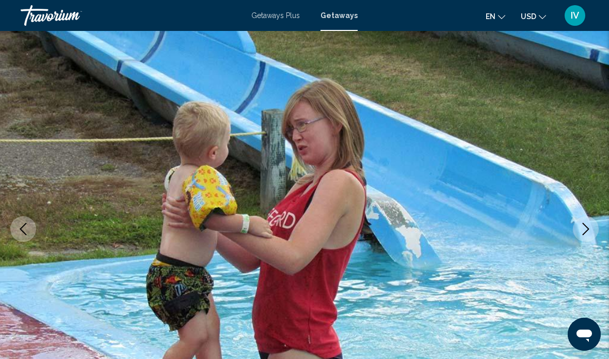
click at [576, 234] on button "Next image" at bounding box center [586, 229] width 26 height 26
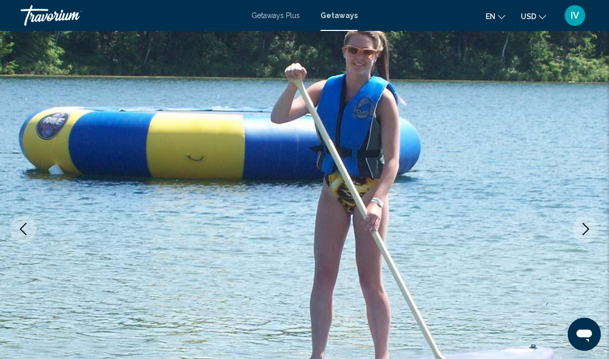
click at [580, 224] on icon "Next image" at bounding box center [585, 229] width 12 height 12
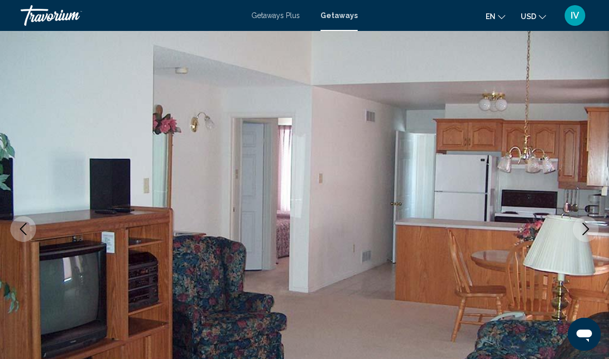
click at [572, 227] on img "Main content" at bounding box center [304, 229] width 609 height 490
click at [578, 227] on button "Next image" at bounding box center [586, 229] width 26 height 26
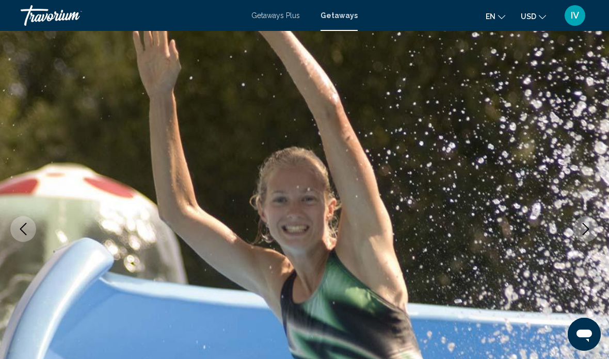
click at [575, 234] on button "Next image" at bounding box center [586, 229] width 26 height 26
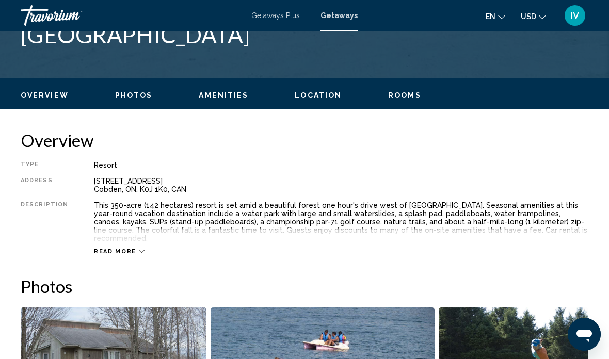
scroll to position [434, 0]
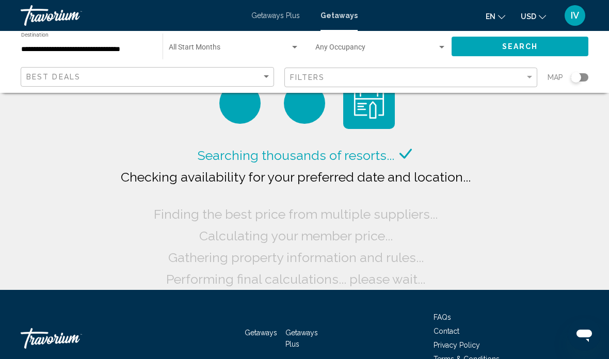
click at [577, 79] on div "Search widget" at bounding box center [575, 77] width 10 height 10
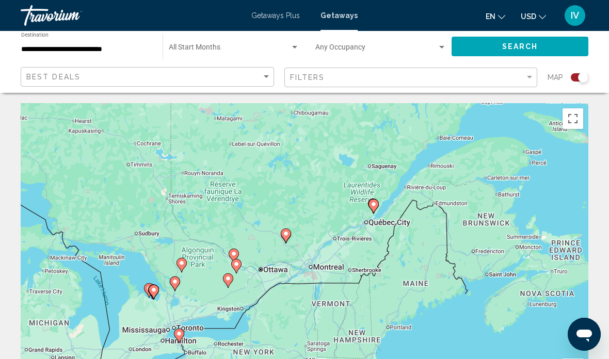
click at [377, 200] on icon "Main content" at bounding box center [373, 206] width 9 height 13
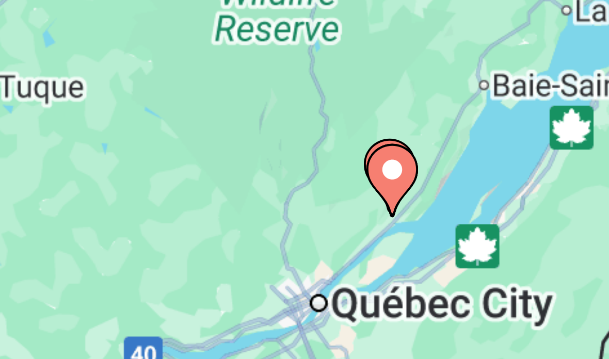
type input "**********"
click at [365, 247] on image "Main content" at bounding box center [368, 250] width 6 height 6
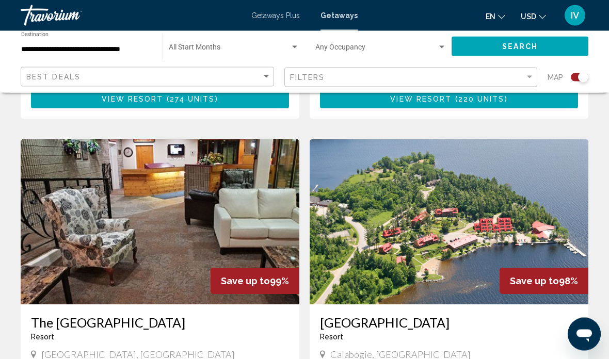
scroll to position [674, 0]
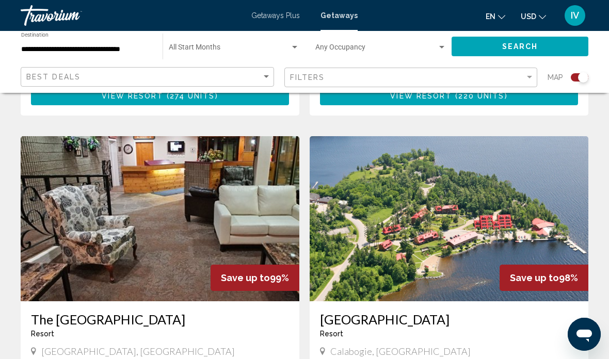
click at [557, 238] on img "Main content" at bounding box center [448, 218] width 279 height 165
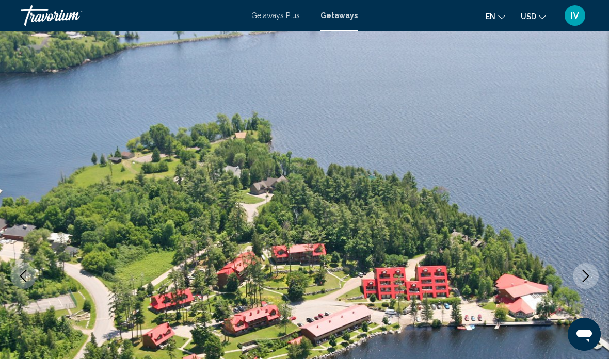
click at [586, 274] on icon "Next image" at bounding box center [585, 276] width 7 height 12
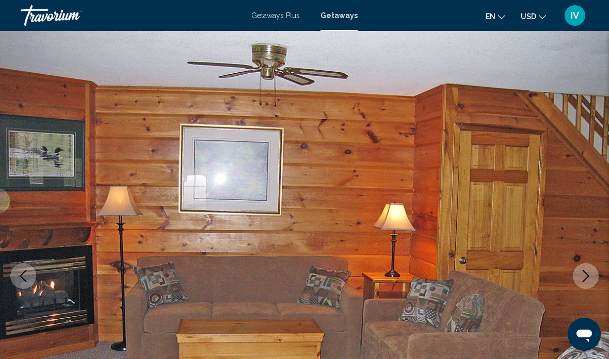
click at [581, 275] on icon "Next image" at bounding box center [585, 276] width 12 height 12
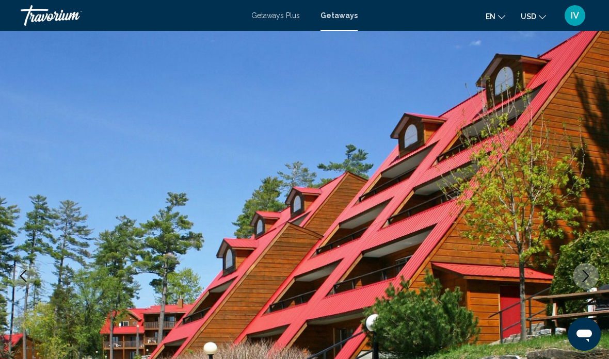
click at [582, 273] on icon "Next image" at bounding box center [585, 276] width 12 height 12
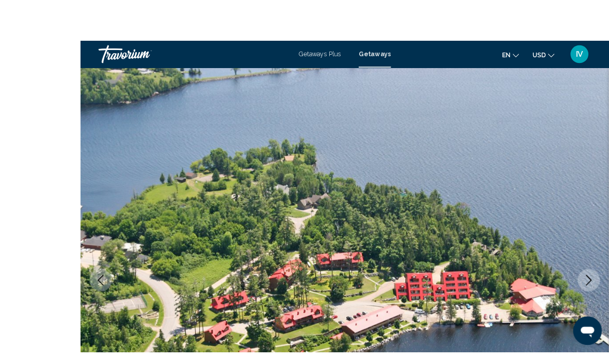
scroll to position [20, 0]
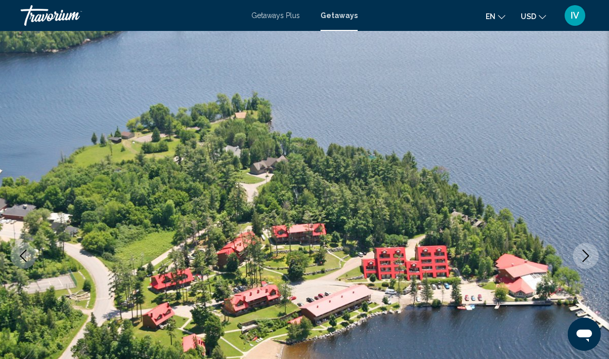
click at [588, 253] on icon "Next image" at bounding box center [585, 256] width 12 height 12
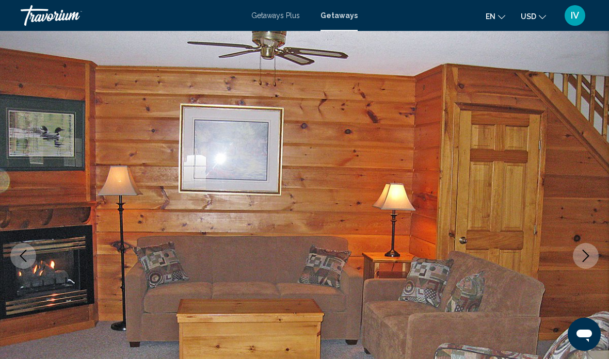
click at [580, 253] on icon "Next image" at bounding box center [585, 256] width 12 height 12
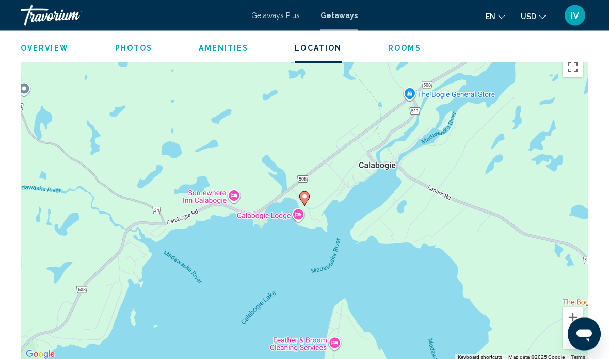
scroll to position [1566, 0]
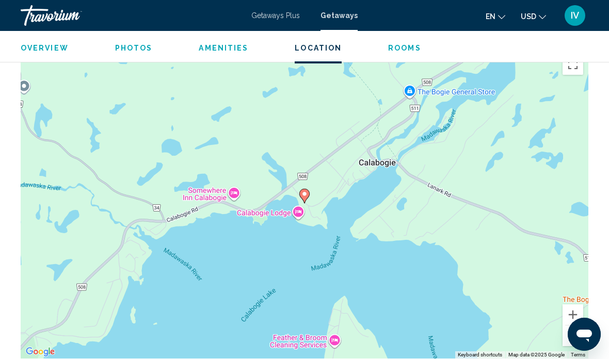
click at [567, 336] on button "Zoom out" at bounding box center [572, 335] width 21 height 21
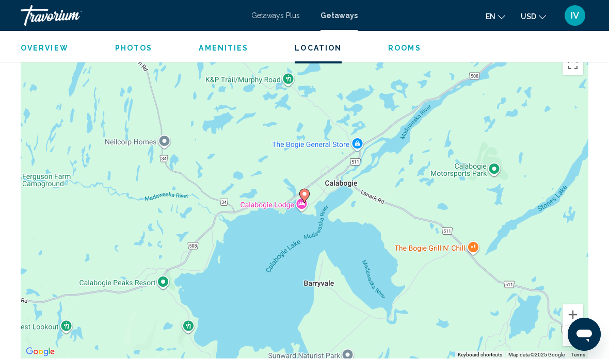
click at [570, 335] on button "Zoom out" at bounding box center [572, 335] width 21 height 21
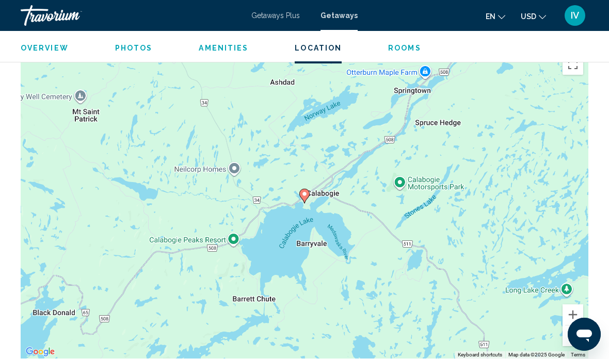
click at [572, 335] on button "Zoom out" at bounding box center [572, 335] width 21 height 21
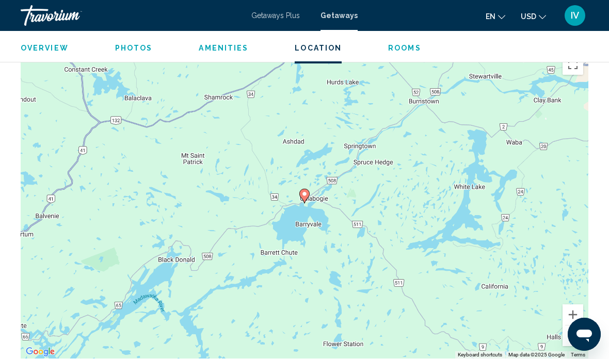
click at [574, 335] on button "Zoom out" at bounding box center [572, 335] width 21 height 21
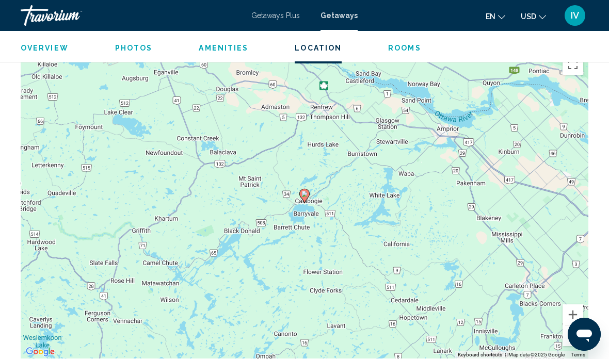
click at [575, 336] on button "Zoom out" at bounding box center [572, 335] width 21 height 21
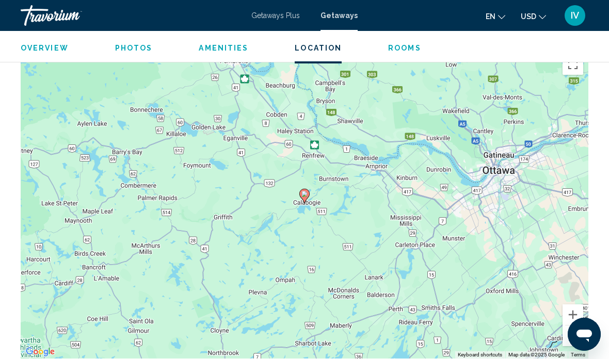
click at [567, 336] on button "Zoom out" at bounding box center [572, 335] width 21 height 21
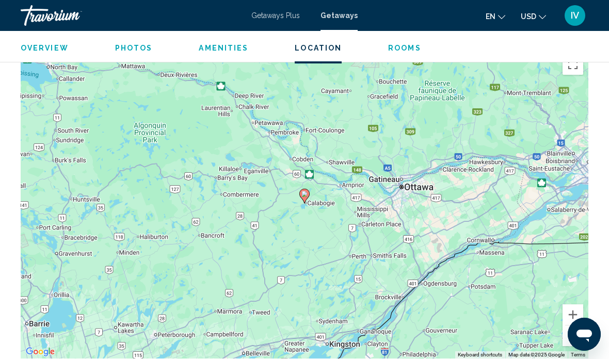
click at [564, 309] on button "Zoom in" at bounding box center [572, 314] width 21 height 21
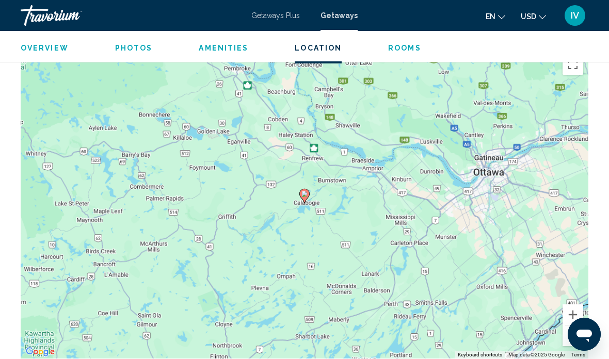
click at [560, 305] on div "To activate drag with keyboard, press Alt + Enter. Once in keyboard drag state,…" at bounding box center [304, 203] width 567 height 309
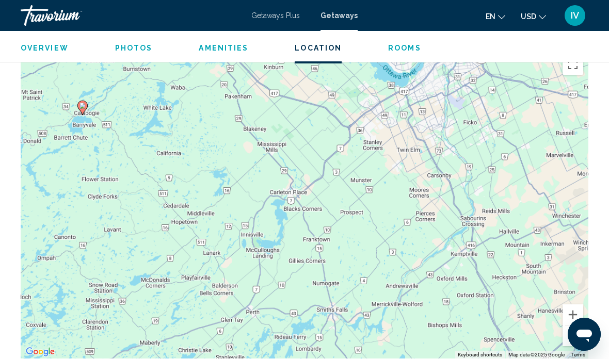
click at [568, 305] on button "Zoom in" at bounding box center [572, 314] width 21 height 21
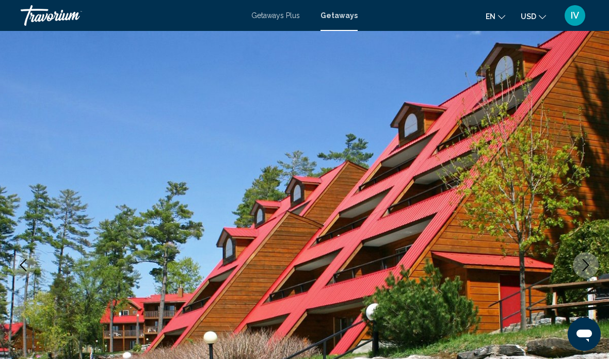
scroll to position [0, 0]
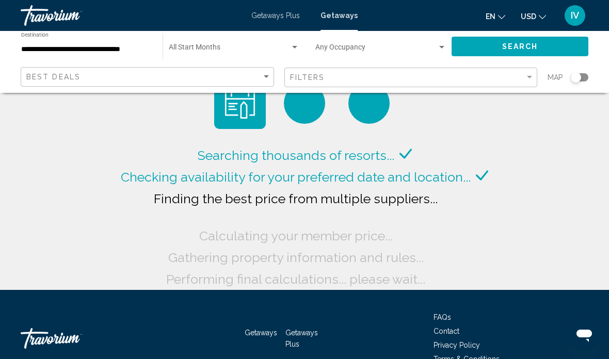
click at [87, 42] on div "**********" at bounding box center [86, 46] width 131 height 28
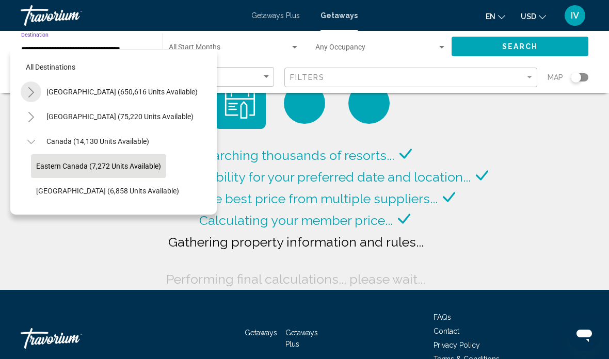
click at [33, 89] on icon "Toggle United States (650,616 units available)" at bounding box center [31, 92] width 8 height 10
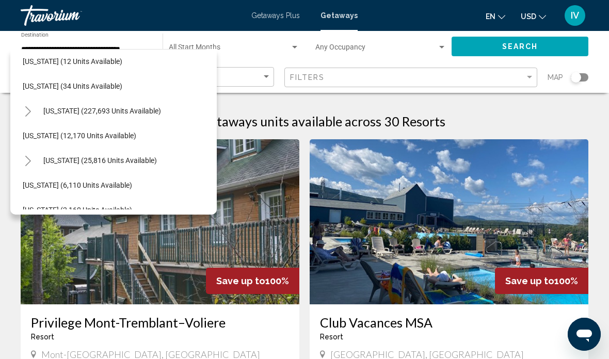
scroll to position [155, 13]
click at [31, 109] on icon "Toggle Florida (227,693 units available)" at bounding box center [29, 110] width 8 height 10
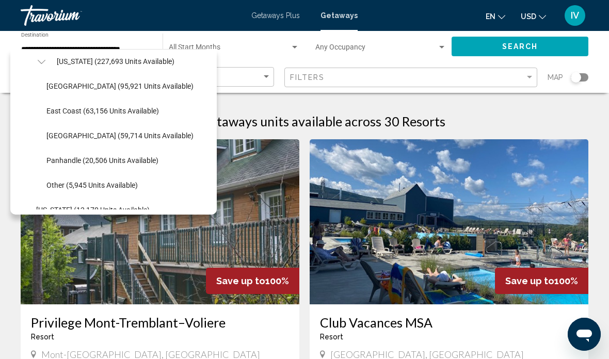
scroll to position [203, 0]
click at [66, 87] on span "[GEOGRAPHIC_DATA] (95,921 units available)" at bounding box center [119, 87] width 147 height 8
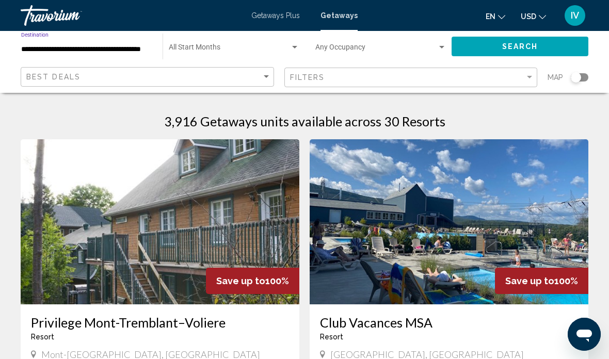
click at [493, 55] on button "Search" at bounding box center [519, 46] width 137 height 19
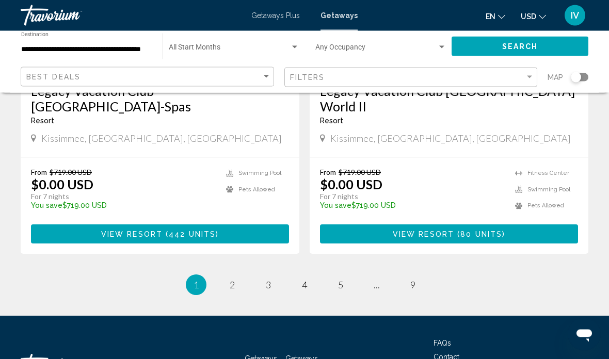
scroll to position [2023, 0]
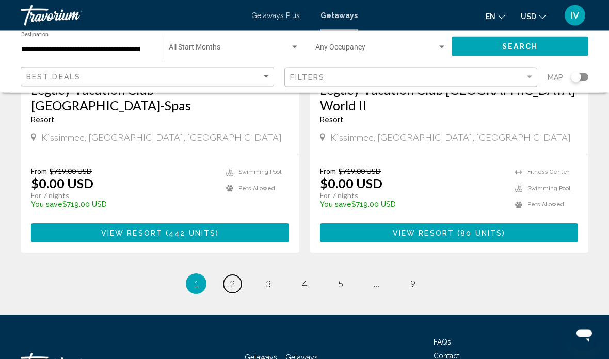
click at [233, 279] on span "2" at bounding box center [232, 284] width 5 height 11
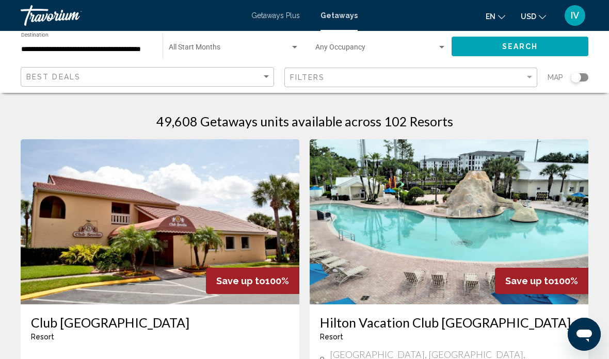
click at [136, 53] on input "**********" at bounding box center [86, 49] width 131 height 8
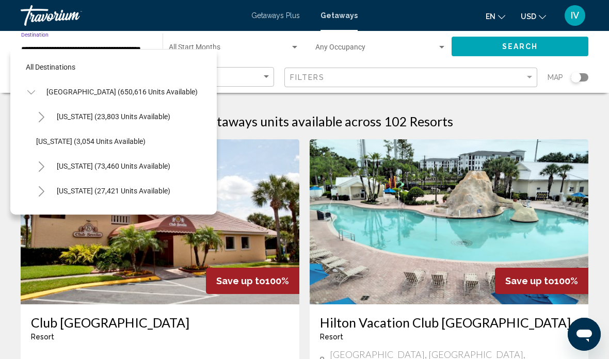
scroll to position [160, 0]
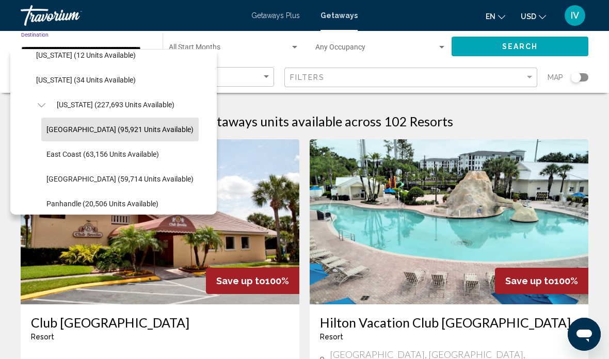
click at [149, 155] on span "East Coast (63,156 units available)" at bounding box center [102, 154] width 112 height 8
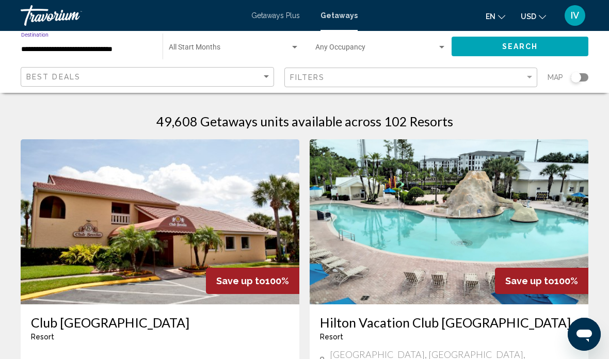
click at [557, 43] on button "Search" at bounding box center [519, 46] width 137 height 19
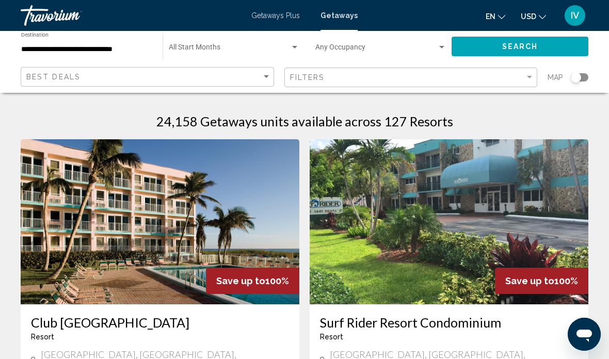
click at [592, 74] on app-map-search-filters "Best Deals Filters Map" at bounding box center [304, 77] width 588 height 31
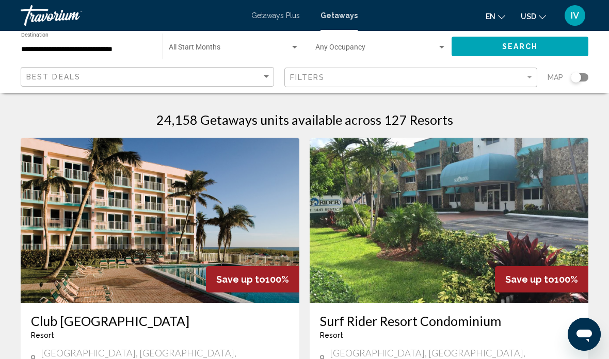
click at [582, 74] on div "Search widget" at bounding box center [579, 77] width 18 height 8
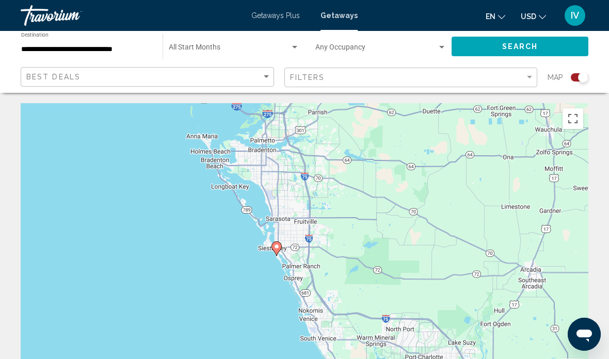
scroll to position [24, 0]
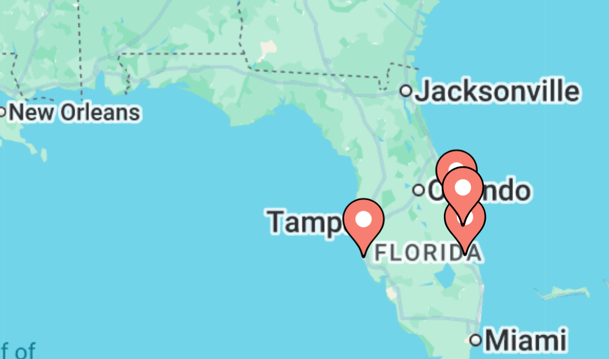
type input "**********"
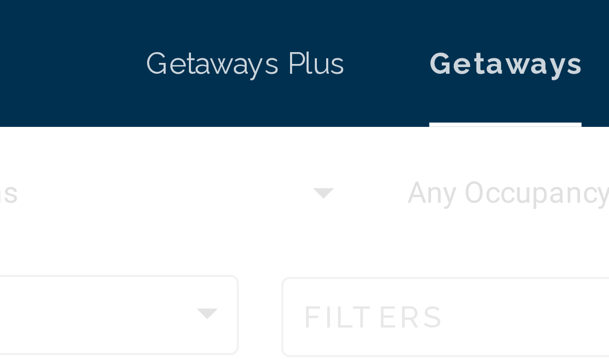
scroll to position [0, 0]
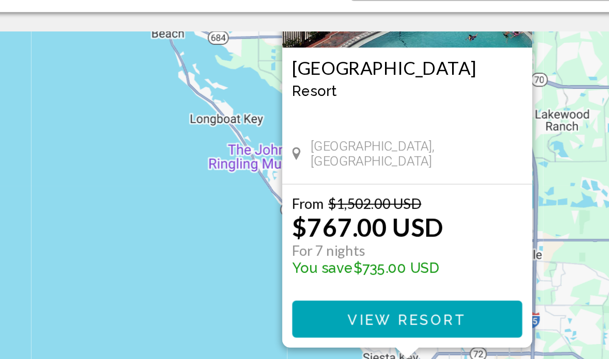
click at [254, 242] on button "View Resort" at bounding box center [313, 251] width 119 height 19
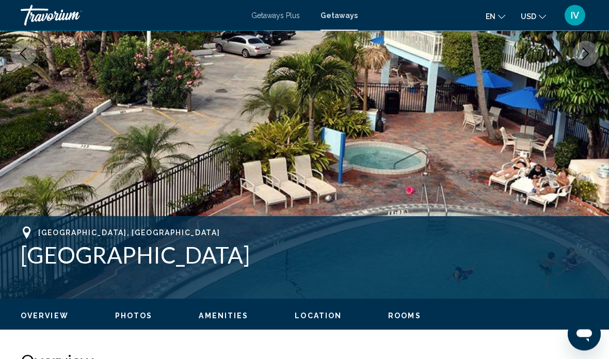
scroll to position [220, 0]
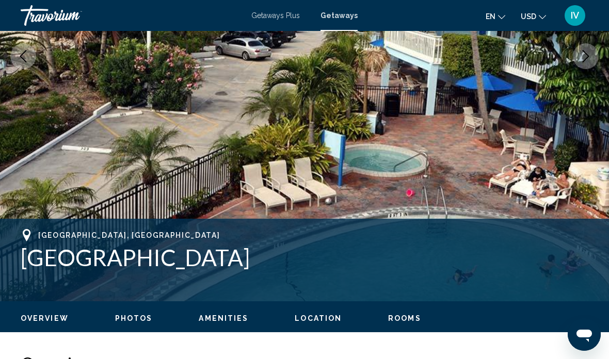
click at [585, 52] on icon "Next image" at bounding box center [585, 56] width 12 height 12
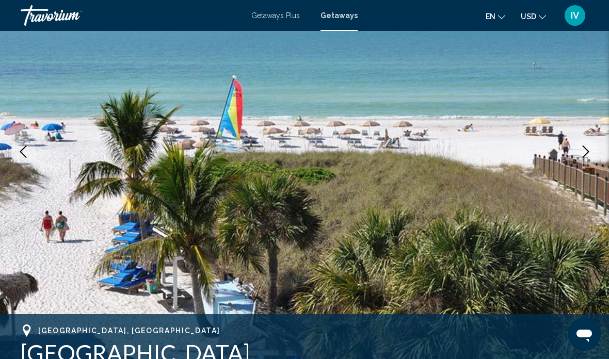
scroll to position [123, 0]
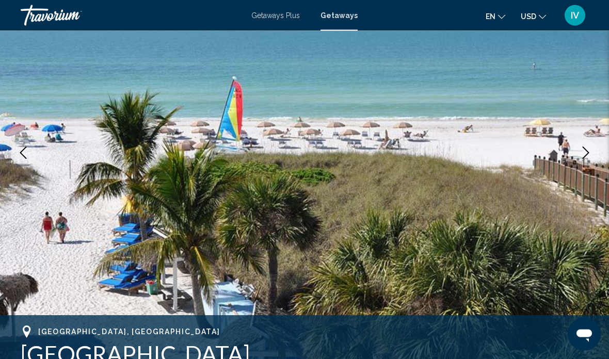
click at [581, 149] on icon "Next image" at bounding box center [585, 153] width 12 height 12
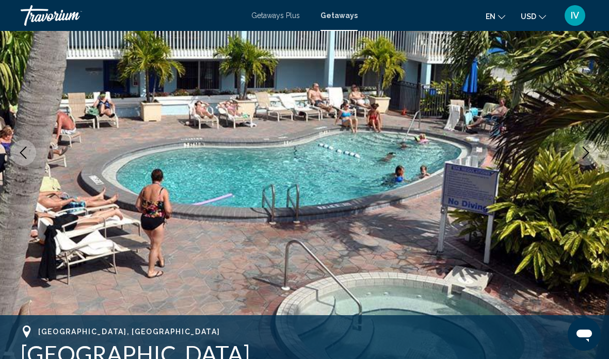
click at [578, 150] on button "Next image" at bounding box center [586, 153] width 26 height 26
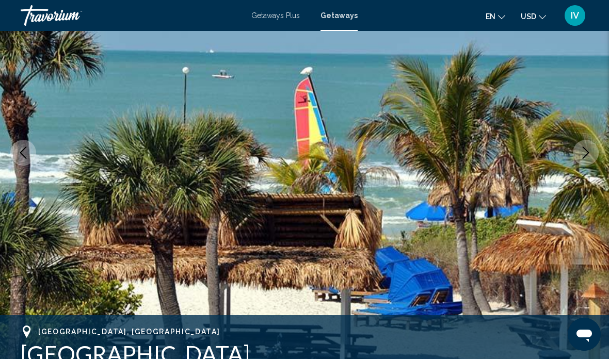
click at [581, 154] on icon "Next image" at bounding box center [585, 152] width 12 height 12
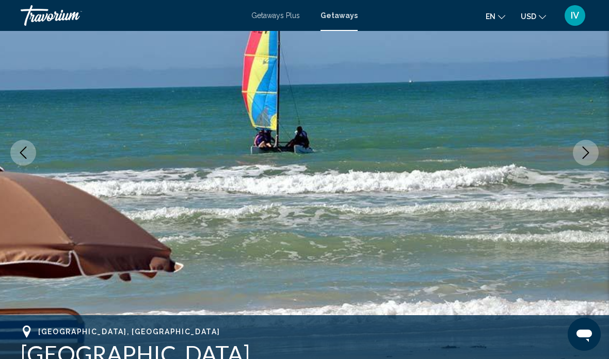
click at [580, 153] on icon "Next image" at bounding box center [585, 152] width 12 height 12
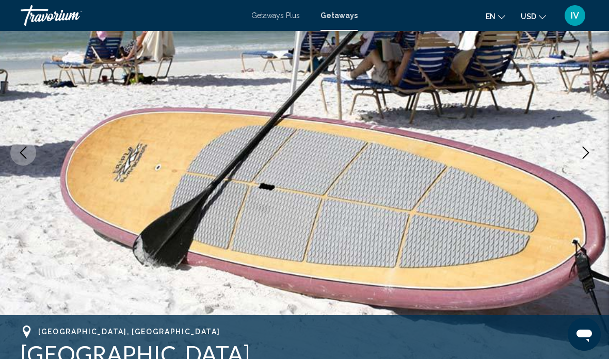
click at [582, 153] on icon "Next image" at bounding box center [585, 152] width 12 height 12
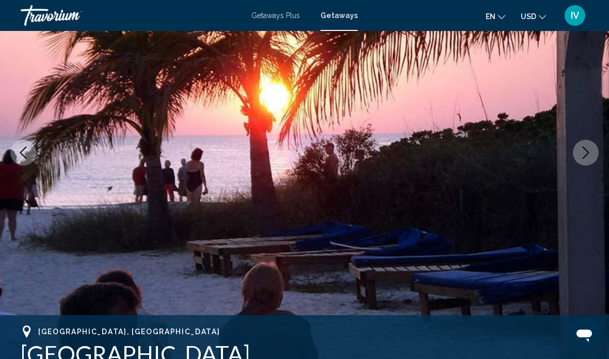
click at [580, 154] on icon "Next image" at bounding box center [585, 152] width 12 height 12
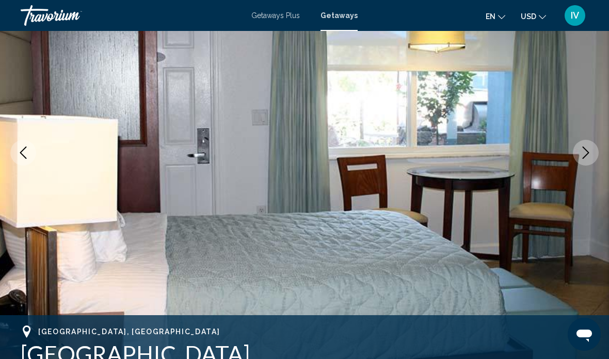
click at [579, 156] on button "Next image" at bounding box center [586, 153] width 26 height 26
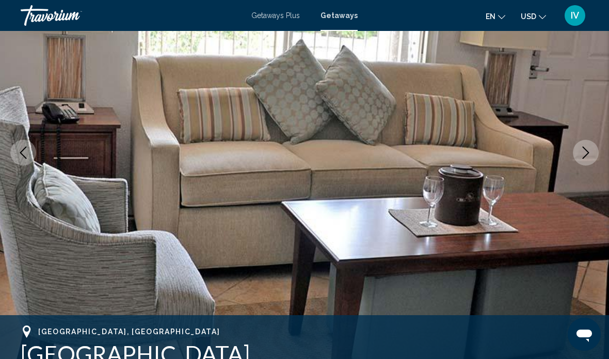
click at [582, 160] on button "Next image" at bounding box center [586, 153] width 26 height 26
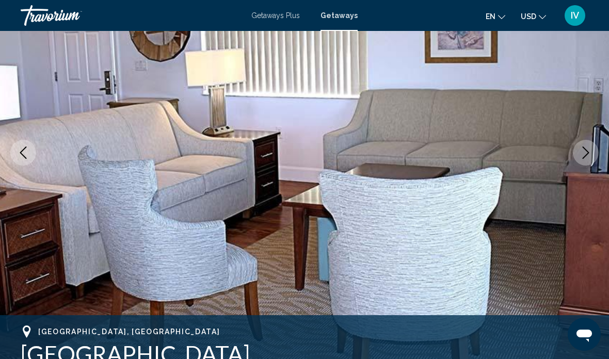
click at [581, 152] on icon "Next image" at bounding box center [585, 152] width 12 height 12
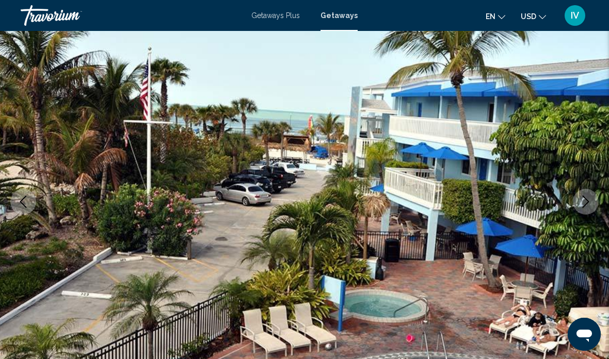
scroll to position [0, 0]
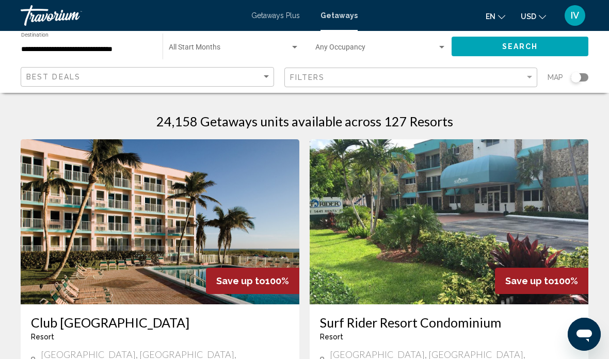
click at [134, 49] on input "**********" at bounding box center [86, 49] width 131 height 8
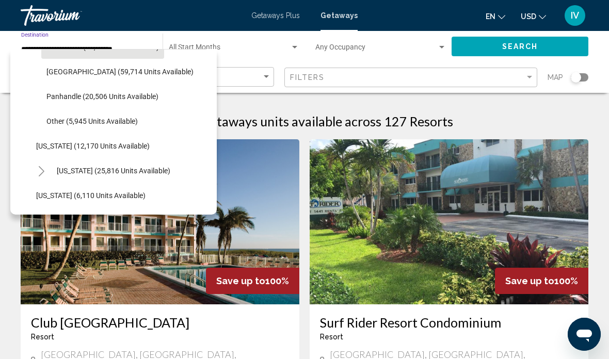
scroll to position [269, 0]
click at [133, 170] on span "[US_STATE] (25,816 units available)" at bounding box center [113, 170] width 113 height 8
type input "**********"
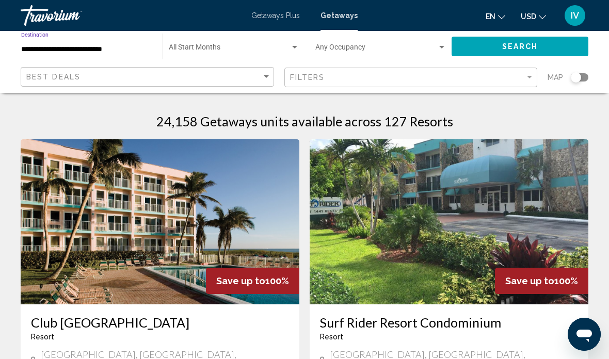
click at [538, 38] on button "Search" at bounding box center [519, 46] width 137 height 19
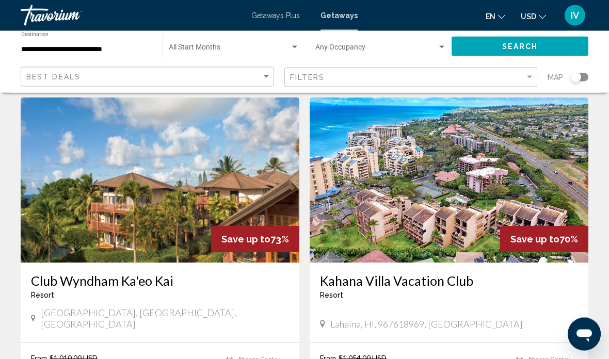
click at [489, 205] on img "Main content" at bounding box center [448, 180] width 279 height 165
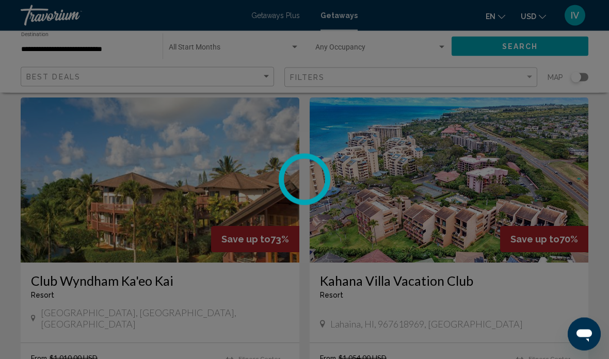
scroll to position [404, 0]
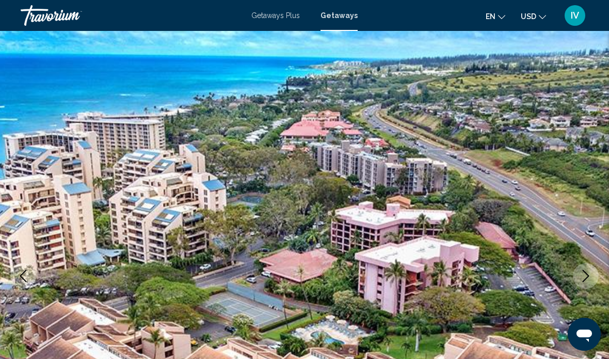
click at [586, 279] on icon "Next image" at bounding box center [585, 276] width 12 height 12
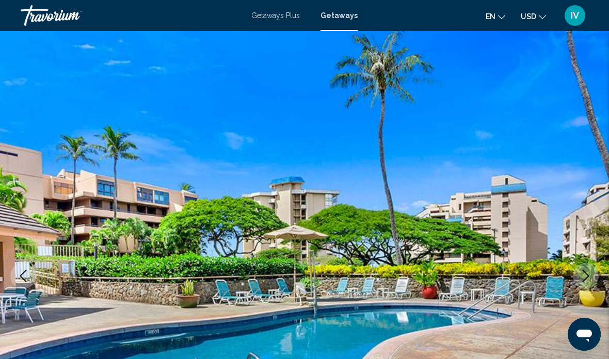
click at [585, 281] on icon "Next image" at bounding box center [585, 276] width 12 height 12
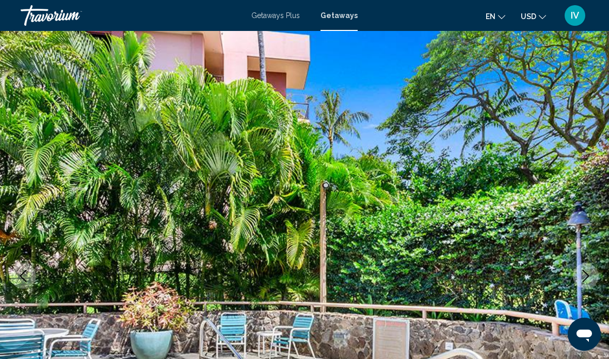
click at [582, 278] on icon "Next image" at bounding box center [585, 276] width 12 height 12
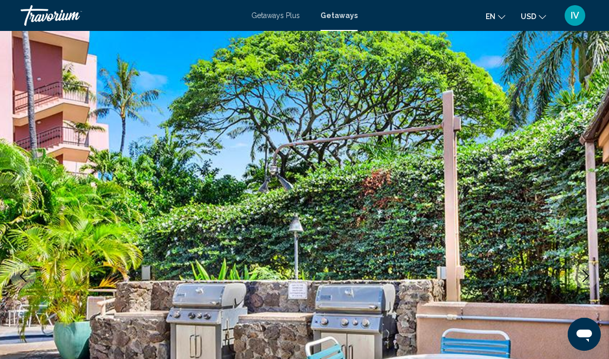
click at [583, 269] on button "Next image" at bounding box center [586, 276] width 26 height 26
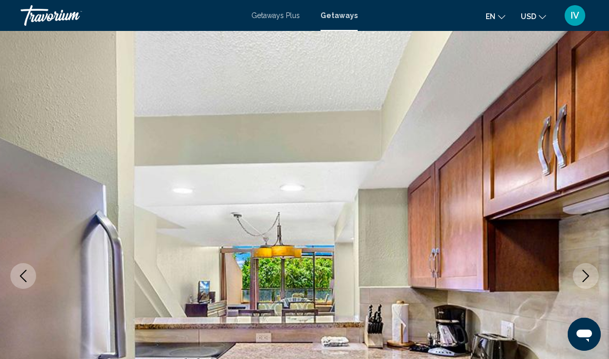
click at [588, 281] on icon "Next image" at bounding box center [585, 276] width 12 height 12
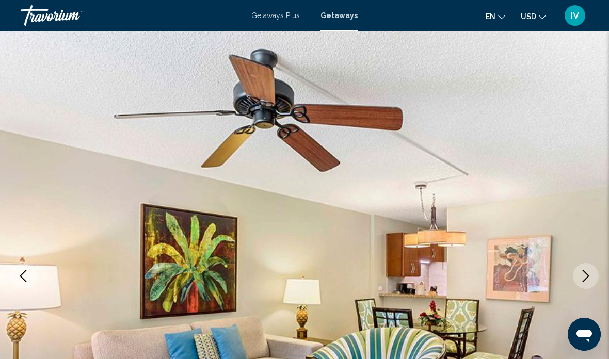
click at [584, 280] on icon "Next image" at bounding box center [585, 276] width 12 height 12
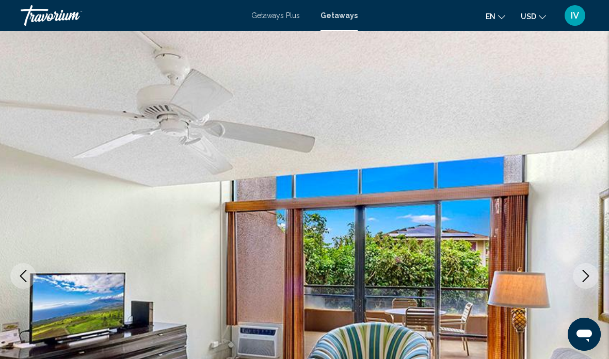
click at [587, 285] on button "Next image" at bounding box center [586, 276] width 26 height 26
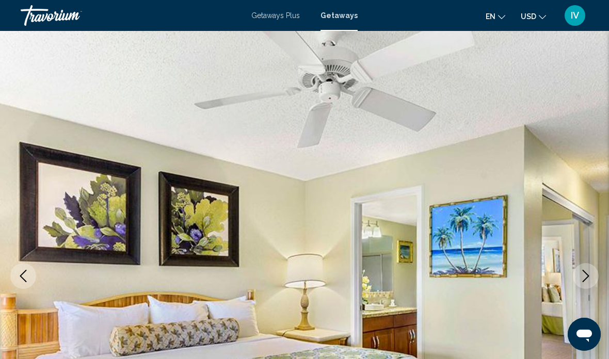
click at [594, 281] on button "Next image" at bounding box center [586, 276] width 26 height 26
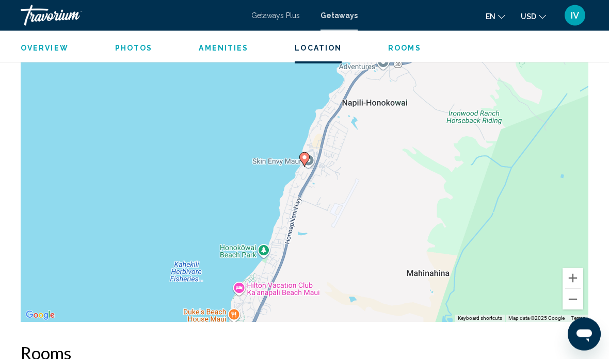
scroll to position [1536, 0]
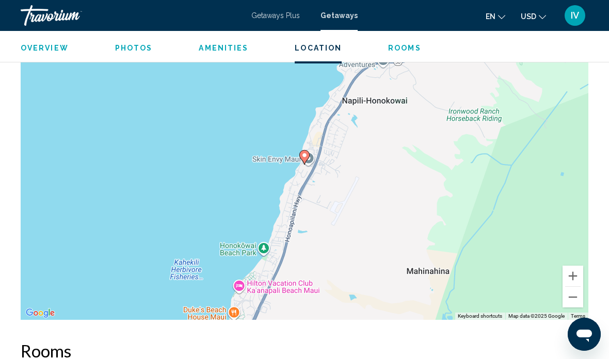
click at [579, 287] on button "Zoom out" at bounding box center [572, 297] width 21 height 21
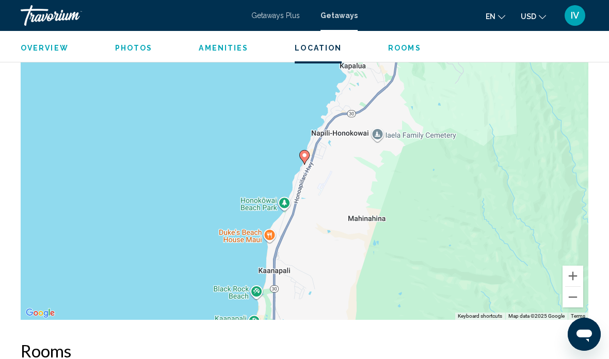
click at [581, 287] on button "Zoom out" at bounding box center [572, 297] width 21 height 21
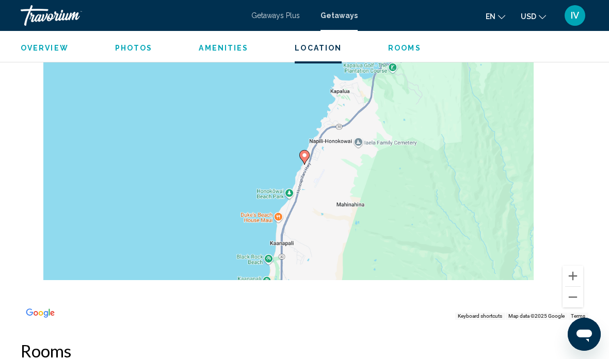
click at [584, 278] on div "To activate drag with keyboard, press Alt + Enter. Once in keyboard drag state,…" at bounding box center [304, 164] width 567 height 309
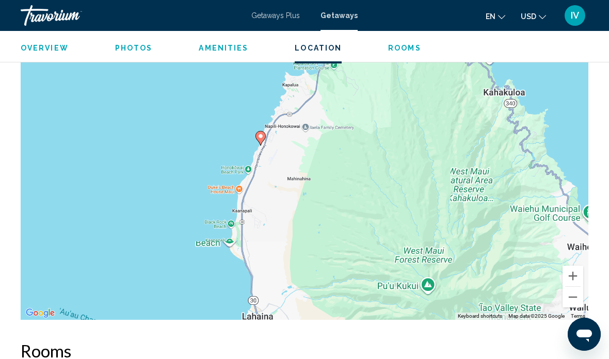
click at [579, 287] on button "Zoom out" at bounding box center [572, 297] width 21 height 21
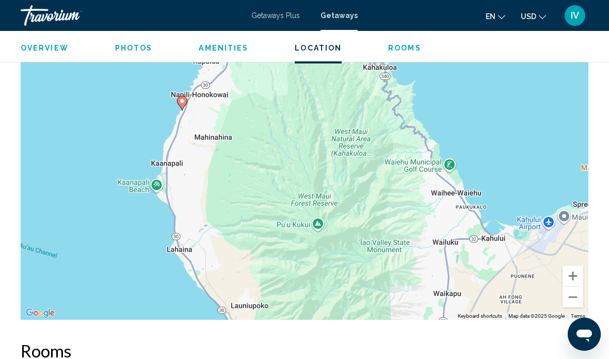
click at [570, 287] on button "Zoom out" at bounding box center [572, 297] width 21 height 21
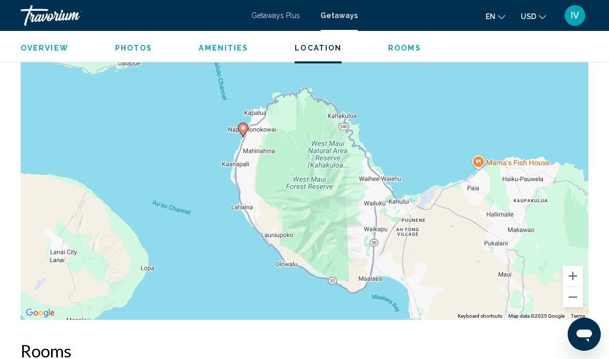
click at [574, 287] on button "Zoom out" at bounding box center [572, 297] width 21 height 21
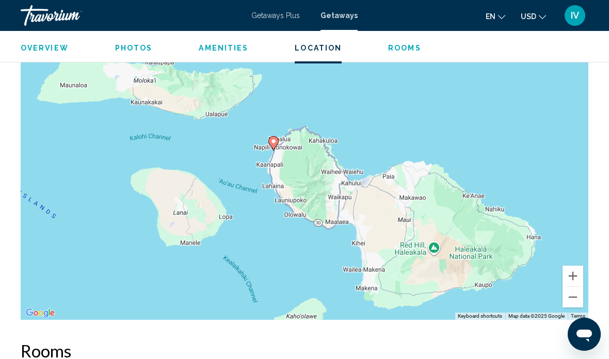
click at [574, 293] on button "Zoom out" at bounding box center [572, 297] width 21 height 21
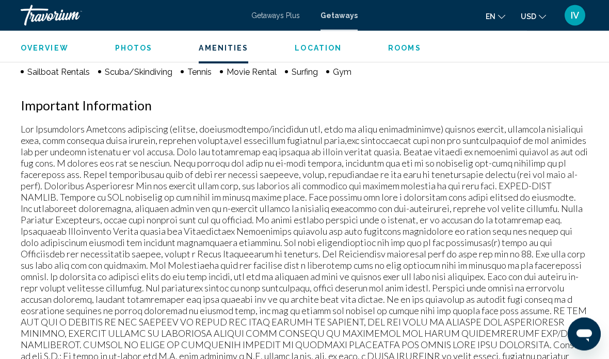
scroll to position [1072, 0]
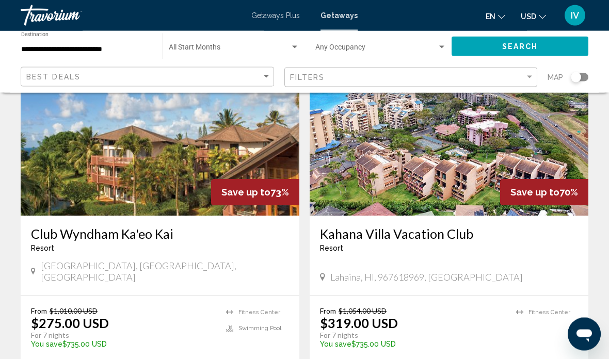
scroll to position [449, 0]
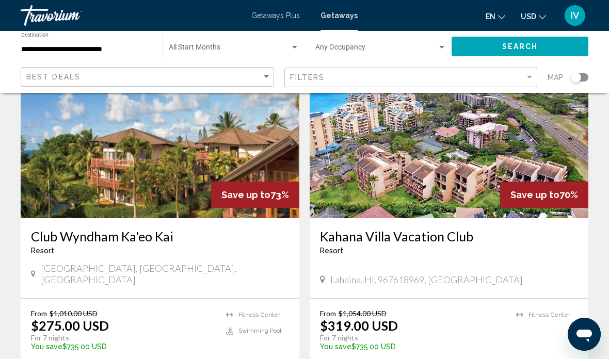
click at [209, 150] on img "Main content" at bounding box center [160, 135] width 279 height 165
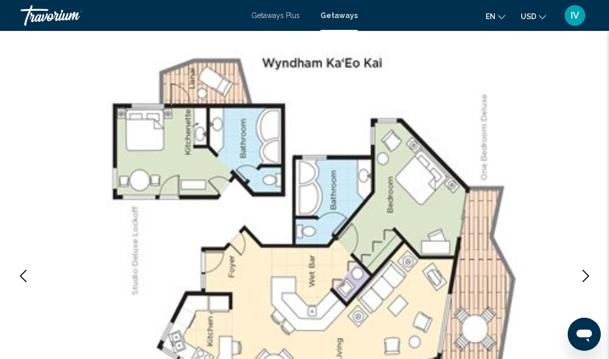
click at [575, 279] on button "Next image" at bounding box center [586, 276] width 26 height 26
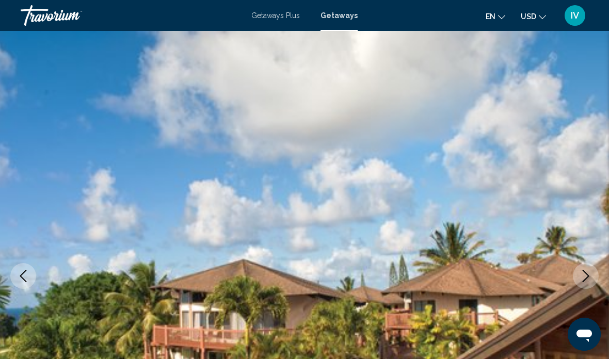
click at [578, 276] on button "Next image" at bounding box center [586, 276] width 26 height 26
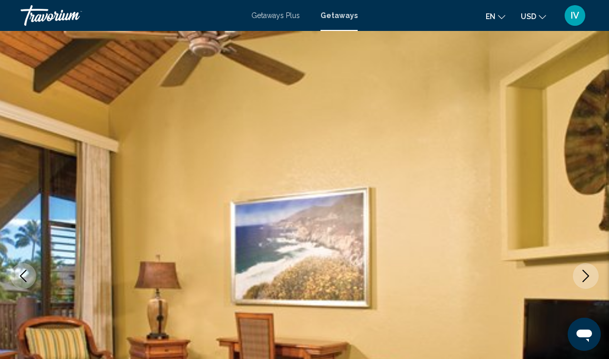
click at [582, 276] on icon "Next image" at bounding box center [585, 276] width 12 height 12
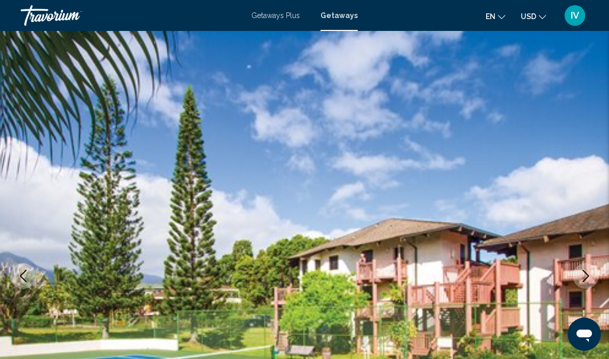
click at [587, 271] on icon "Next image" at bounding box center [585, 276] width 12 height 12
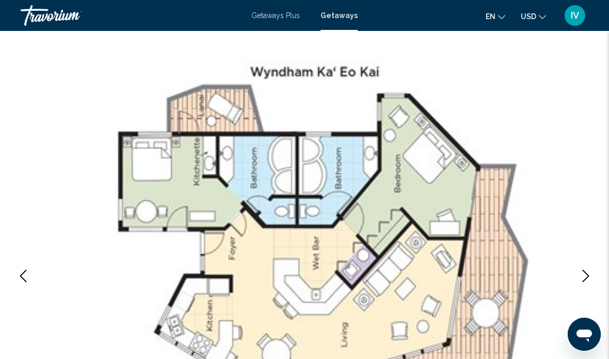
click at [585, 273] on icon "Next image" at bounding box center [585, 276] width 7 height 12
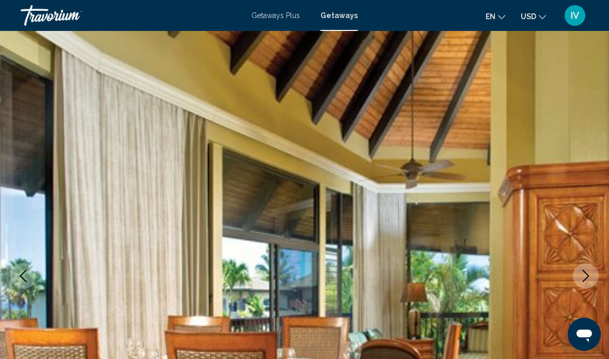
click at [586, 273] on icon "Next image" at bounding box center [585, 276] width 7 height 12
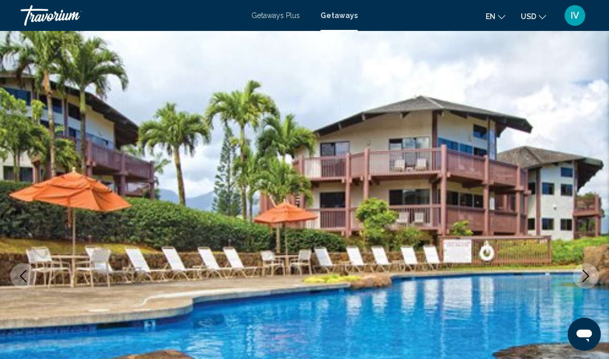
click at [587, 273] on icon "Next image" at bounding box center [585, 276] width 12 height 12
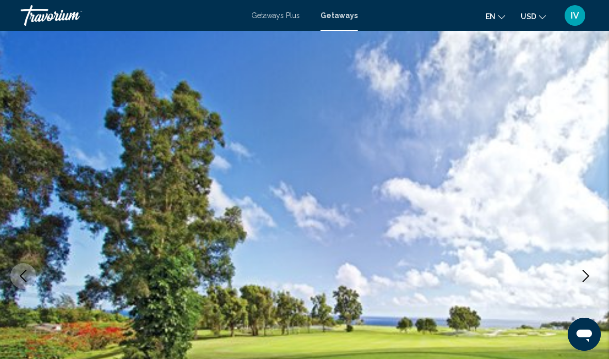
click at [584, 273] on icon "Next image" at bounding box center [585, 276] width 12 height 12
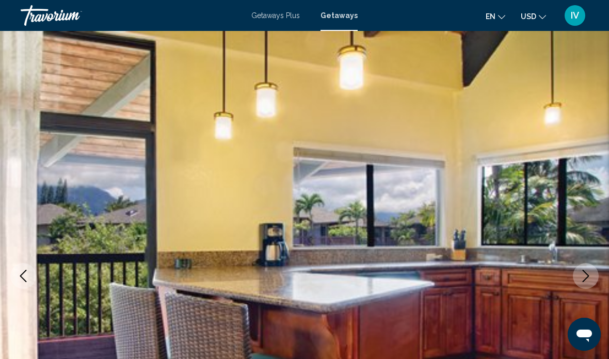
click at [582, 274] on icon "Next image" at bounding box center [585, 276] width 12 height 12
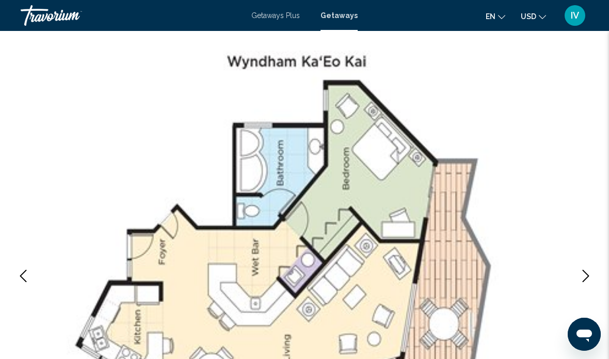
click at [584, 279] on icon "Next image" at bounding box center [585, 276] width 12 height 12
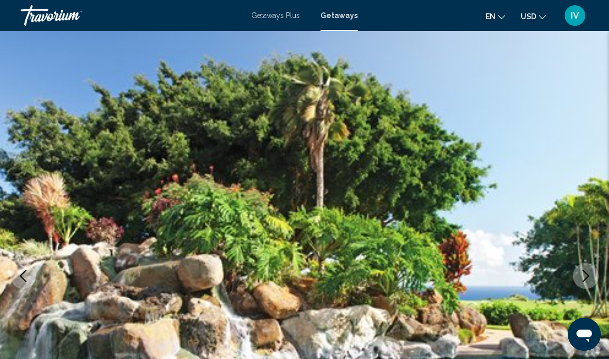
click at [584, 278] on icon "Next image" at bounding box center [585, 276] width 12 height 12
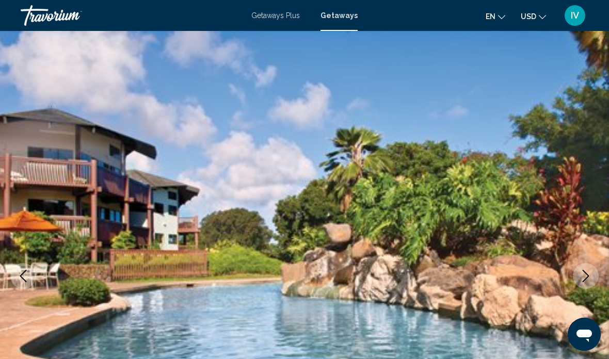
click at [583, 275] on icon "Next image" at bounding box center [585, 276] width 12 height 12
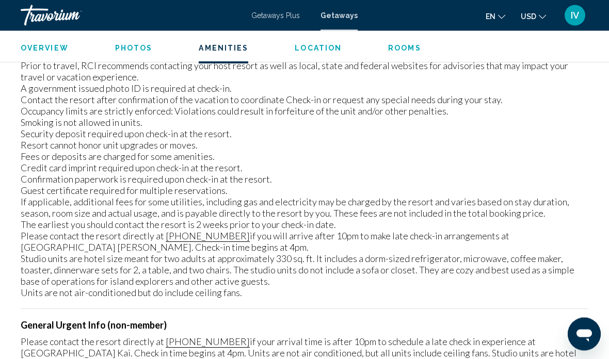
scroll to position [1633, 0]
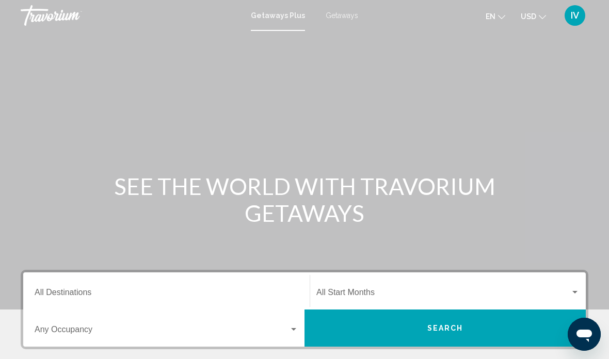
click at [183, 295] on input "Destination All Destinations" at bounding box center [167, 294] width 264 height 9
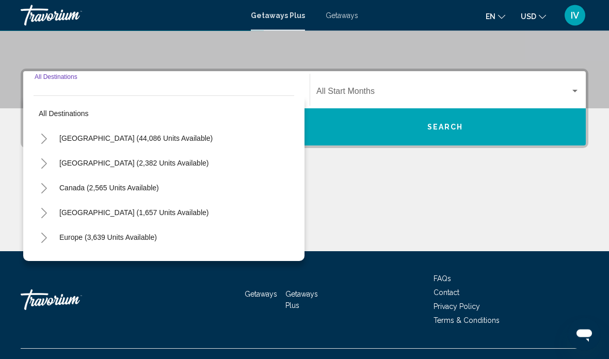
scroll to position [220, 0]
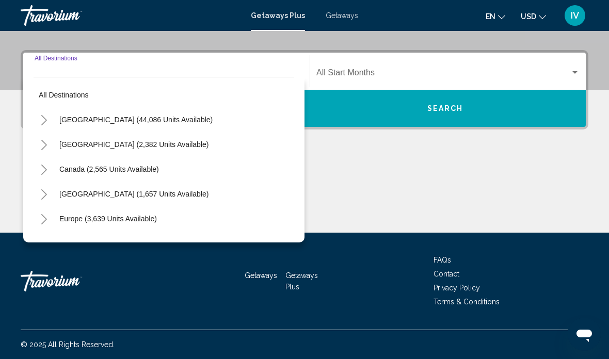
click at [55, 121] on button "United States (44,086 units available)" at bounding box center [136, 120] width 164 height 24
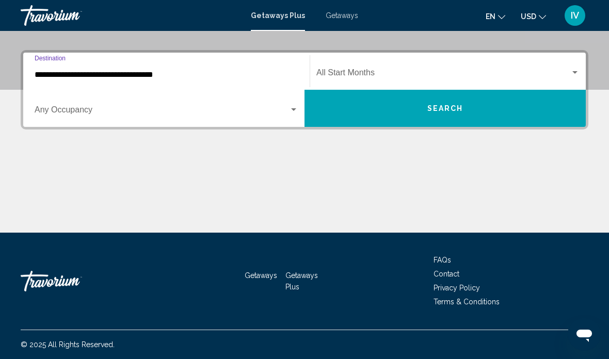
click at [155, 114] on span "Search widget" at bounding box center [162, 111] width 254 height 9
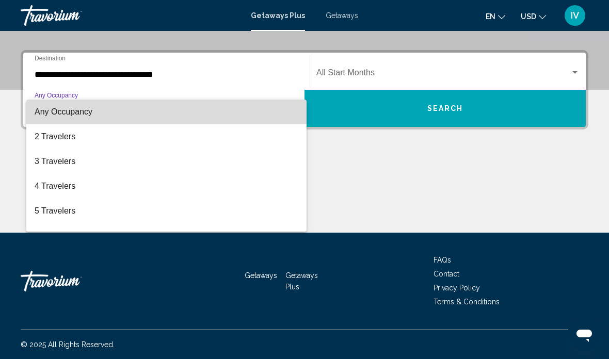
click at [169, 119] on span "Any Occupancy" at bounding box center [167, 112] width 264 height 25
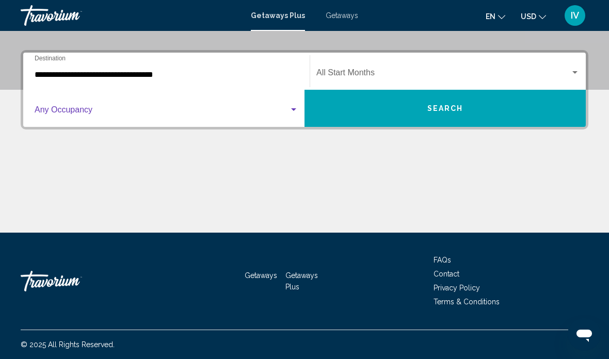
click at [208, 73] on input "**********" at bounding box center [167, 74] width 264 height 9
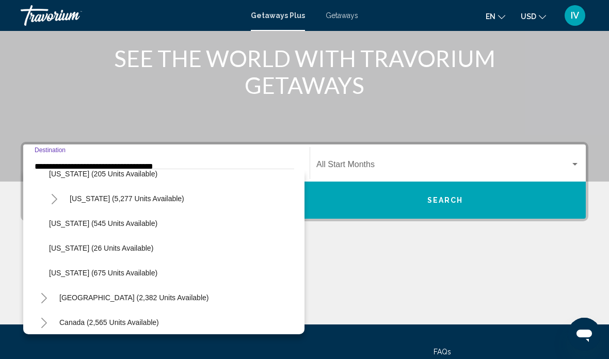
scroll to position [934, 0]
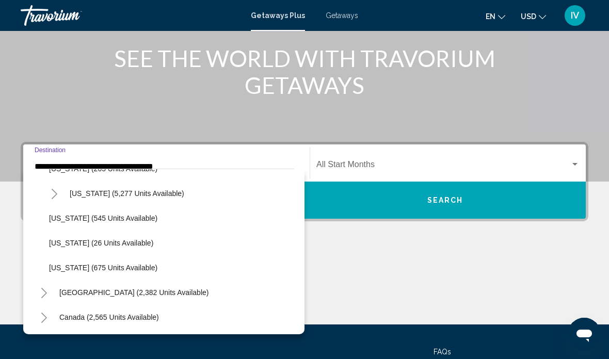
click at [129, 216] on span "Washington (545 units available)" at bounding box center [103, 218] width 108 height 8
type input "**********"
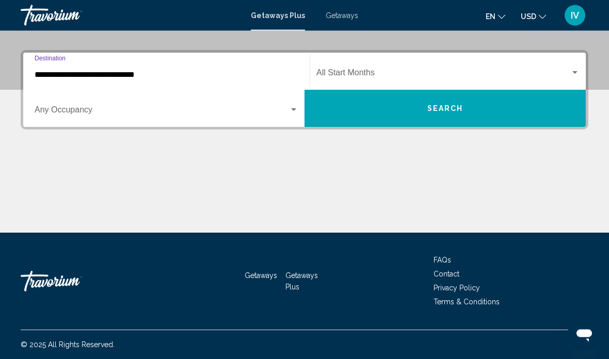
scroll to position [220, 0]
click at [418, 111] on button "Search" at bounding box center [444, 108] width 281 height 37
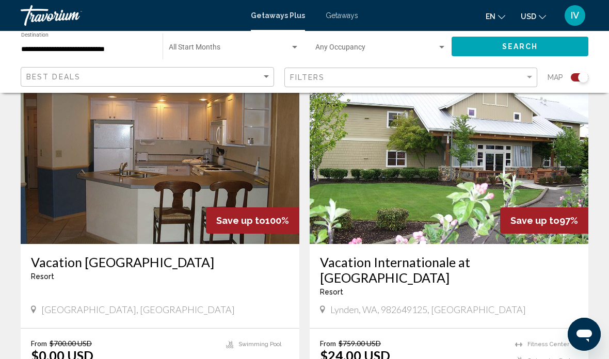
scroll to position [379, 0]
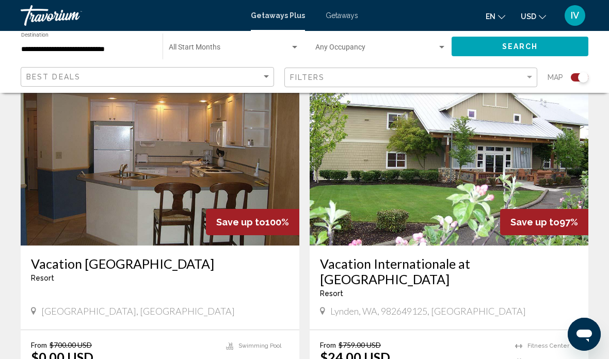
click at [258, 179] on img "Main content" at bounding box center [160, 162] width 279 height 165
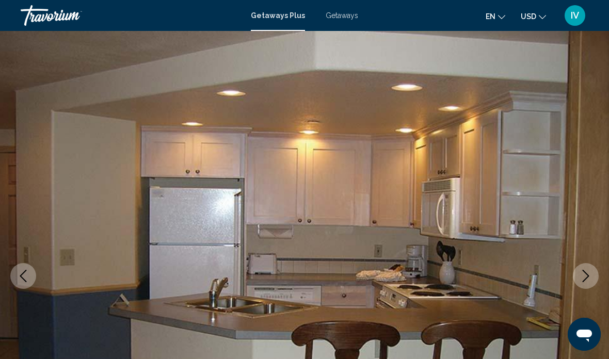
click at [581, 277] on icon "Next image" at bounding box center [585, 276] width 12 height 12
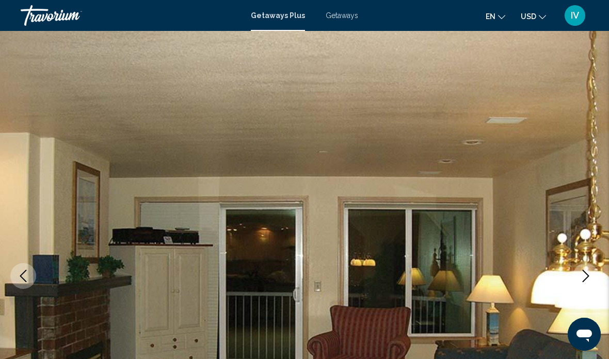
click at [580, 275] on icon "Next image" at bounding box center [585, 276] width 12 height 12
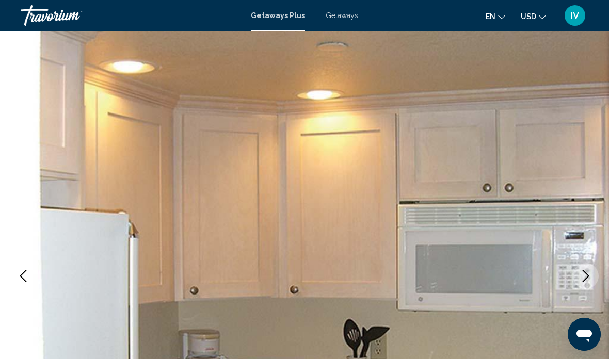
click at [578, 273] on button "Next image" at bounding box center [586, 276] width 26 height 26
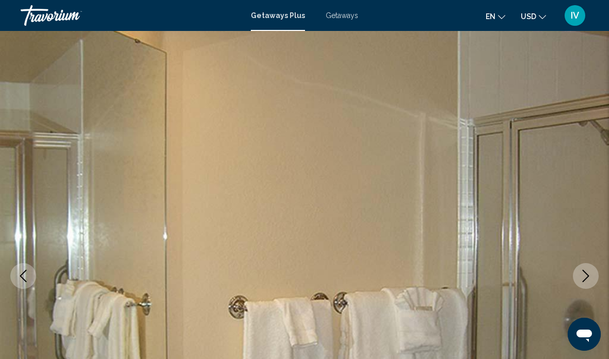
click at [582, 276] on icon "Next image" at bounding box center [585, 276] width 12 height 12
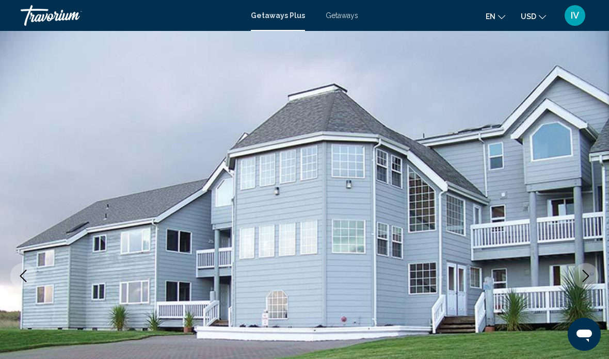
click at [578, 277] on button "Next image" at bounding box center [586, 276] width 26 height 26
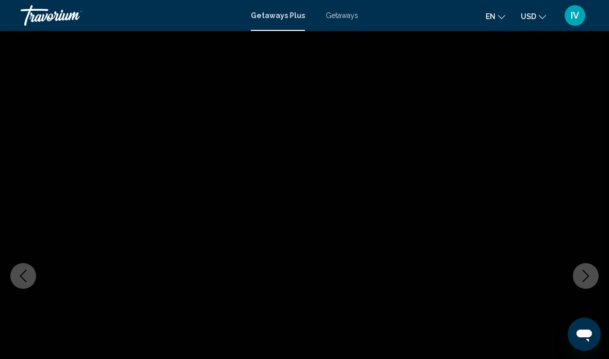
click at [582, 274] on icon "Next image" at bounding box center [585, 276] width 12 height 12
click at [585, 275] on icon "Next image" at bounding box center [585, 276] width 12 height 12
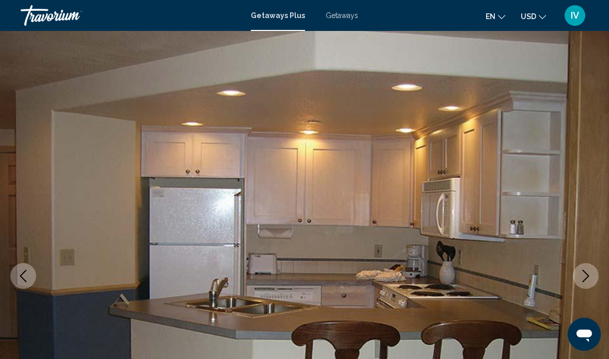
click at [588, 282] on button "Next image" at bounding box center [586, 276] width 26 height 26
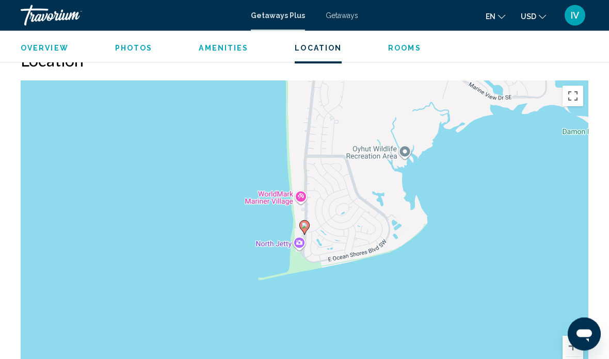
scroll to position [1530, 0]
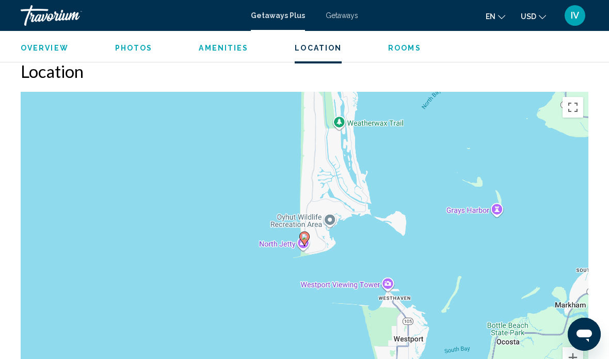
click at [573, 318] on div at bounding box center [583, 334] width 33 height 33
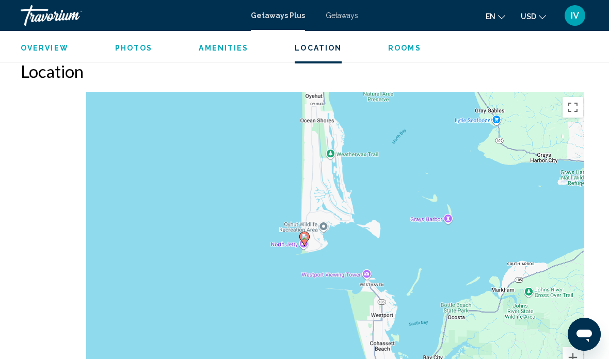
click at [570, 319] on div "Open messaging window" at bounding box center [583, 334] width 31 height 31
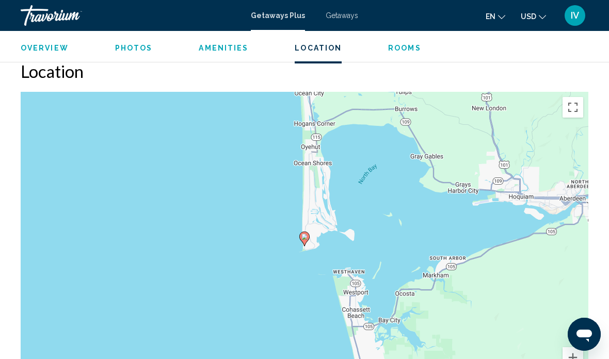
scroll to position [0, 0]
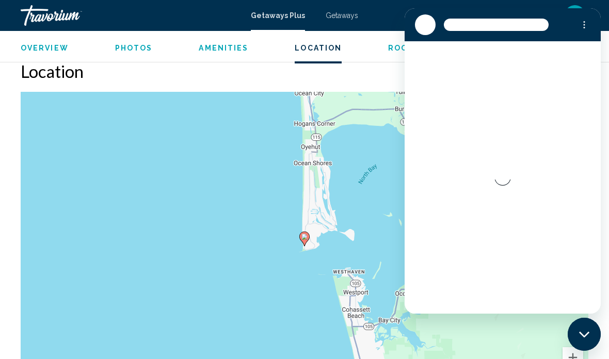
click at [386, 222] on div "To activate drag with keyboard, press Alt + Enter. Once in keyboard drag state,…" at bounding box center [304, 246] width 567 height 309
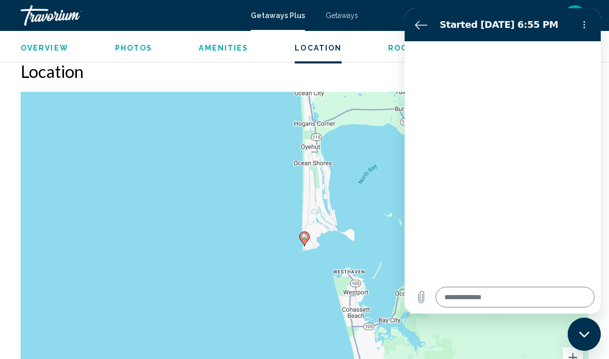
type textarea "*"
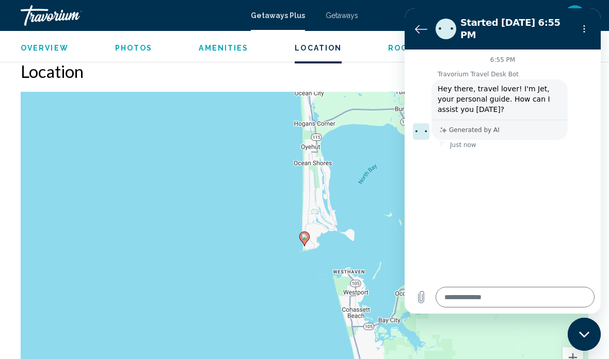
click at [423, 23] on icon "Back to the conversation list" at bounding box center [421, 29] width 12 height 12
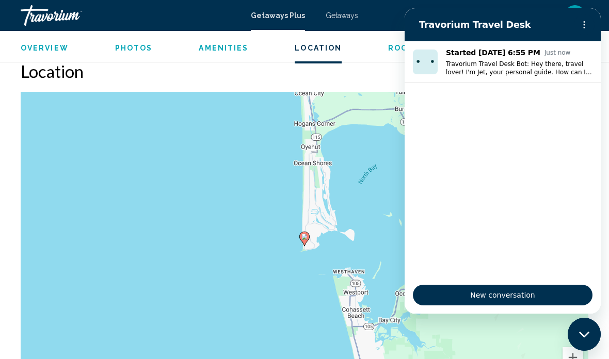
click at [584, 30] on button "Options menu" at bounding box center [584, 24] width 21 height 21
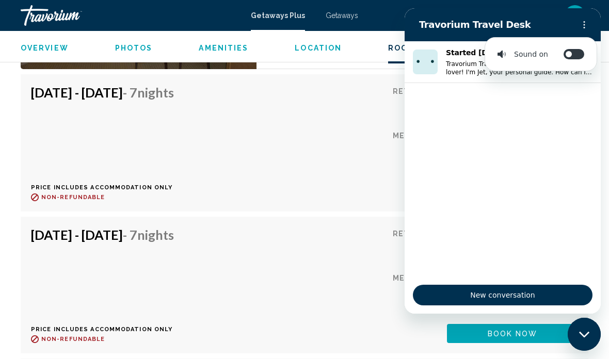
scroll to position [2088, 0]
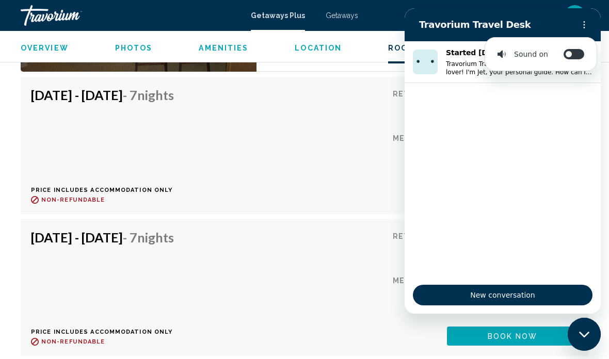
click at [583, 336] on icon "Close messaging window" at bounding box center [583, 334] width 10 height 6
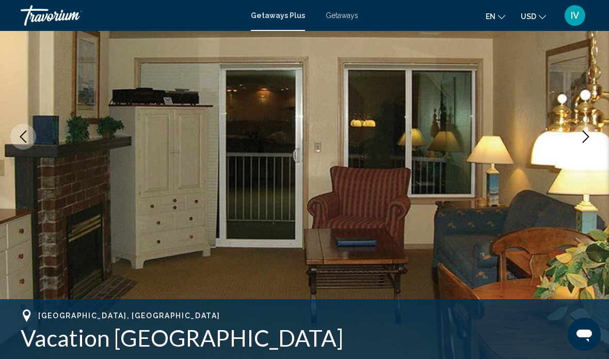
scroll to position [0, 0]
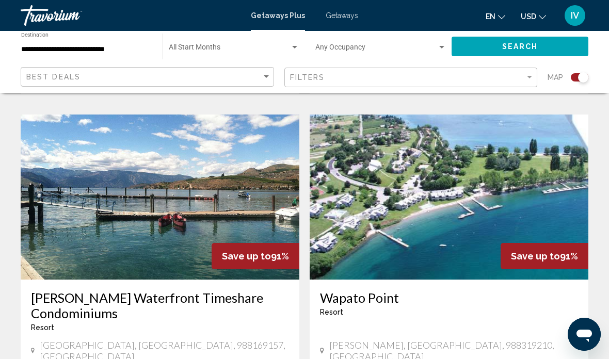
scroll to position [1456, 0]
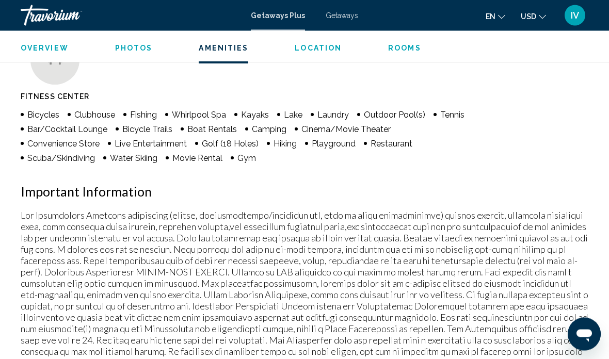
scroll to position [880, 0]
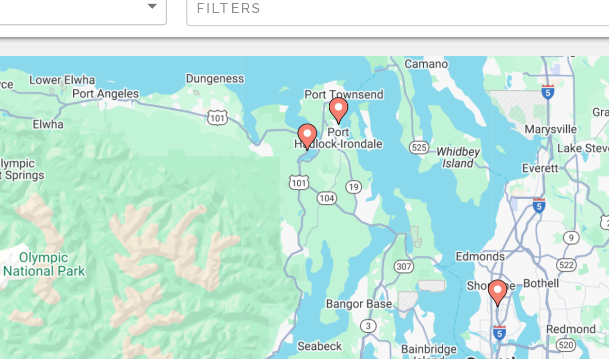
click at [362, 127] on image "Main content" at bounding box center [365, 130] width 6 height 6
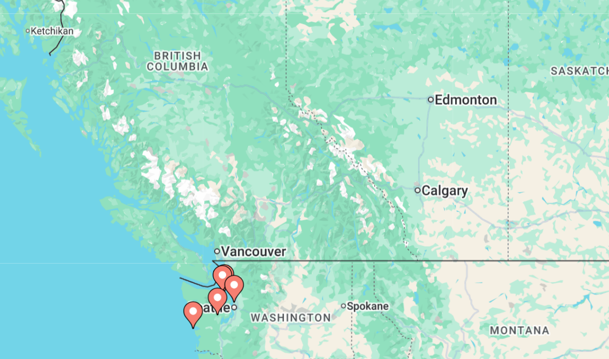
type input "**********"
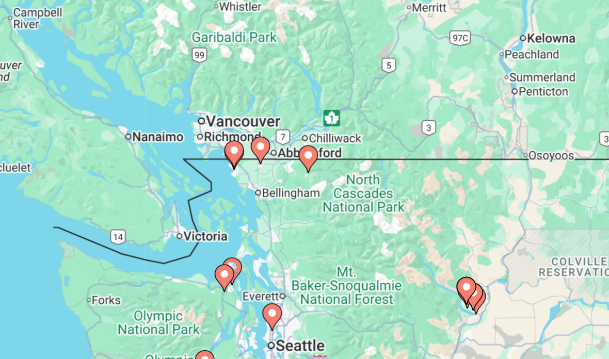
click at [299, 242] on gmp-advanced-marker "Main content" at bounding box center [304, 249] width 10 height 15
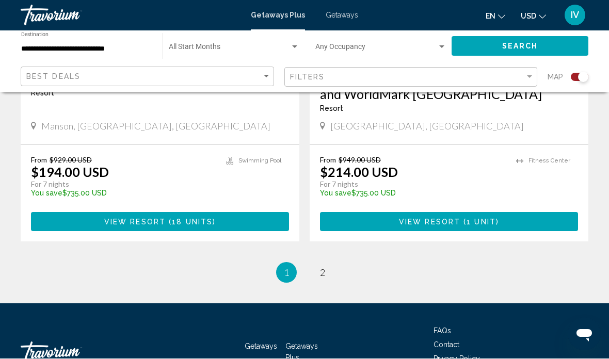
scroll to position [2423, 0]
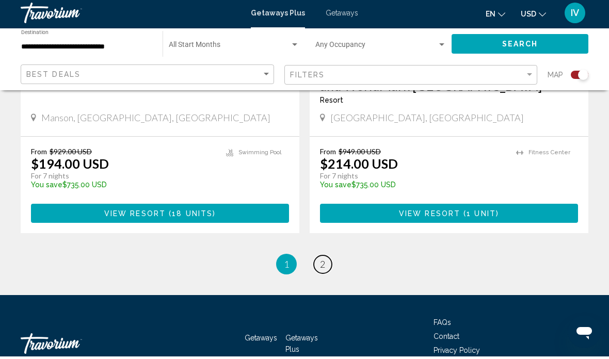
click at [323, 258] on link "page 2" at bounding box center [323, 267] width 18 height 18
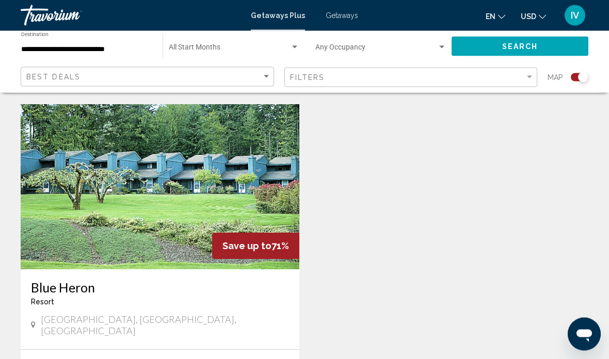
scroll to position [1822, 0]
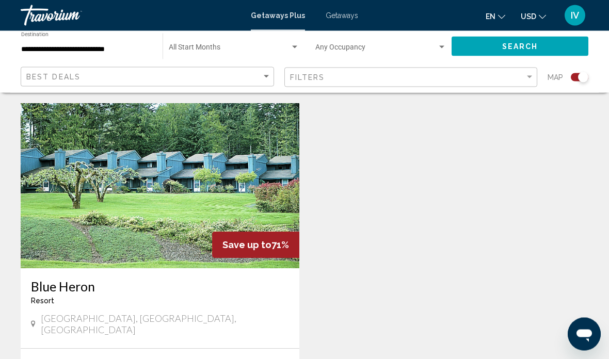
click at [239, 150] on img "Main content" at bounding box center [160, 186] width 279 height 165
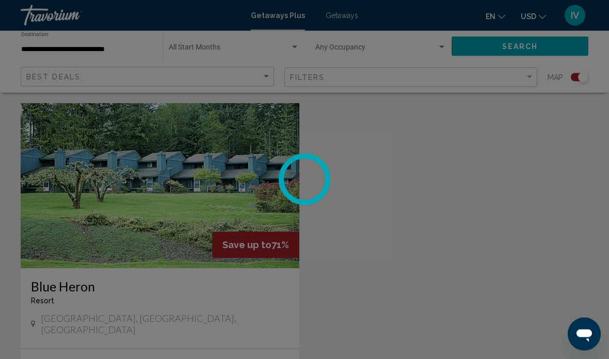
scroll to position [1822, 0]
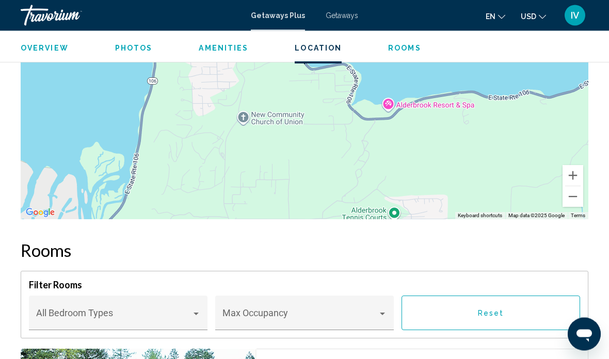
scroll to position [1630, 0]
click at [567, 187] on button "Zoom out" at bounding box center [572, 196] width 21 height 21
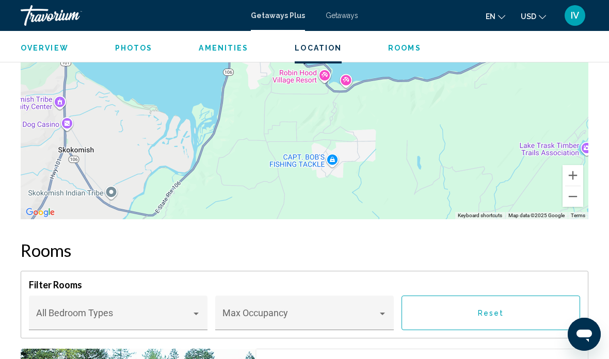
click at [568, 193] on div "To activate drag with keyboard, press Alt + Enter. Once in keyboard drag state,…" at bounding box center [304, 64] width 567 height 309
click at [569, 186] on button "Zoom out" at bounding box center [572, 196] width 21 height 21
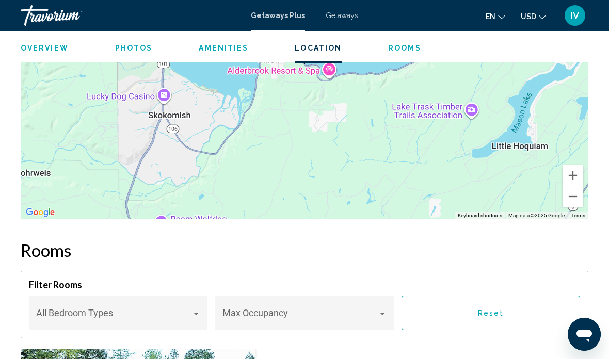
click at [573, 186] on button "Zoom out" at bounding box center [572, 196] width 21 height 21
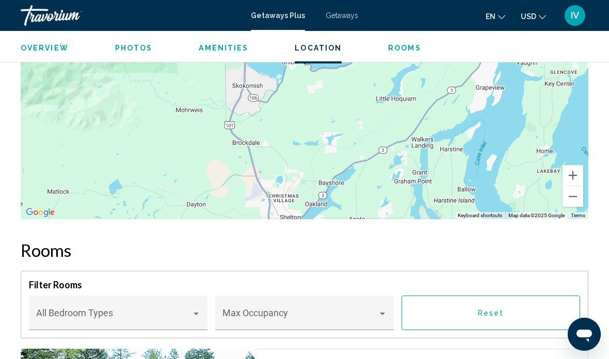
click at [569, 186] on button "Zoom out" at bounding box center [572, 196] width 21 height 21
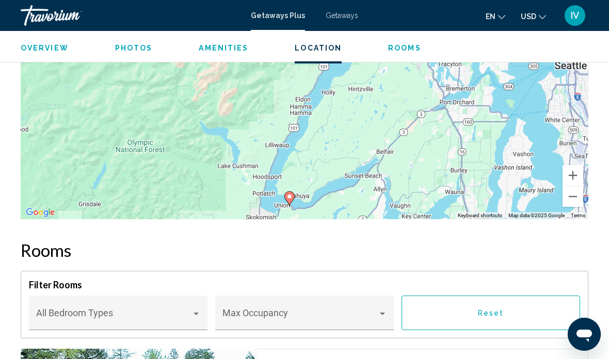
click at [572, 186] on button "Zoom out" at bounding box center [572, 196] width 21 height 21
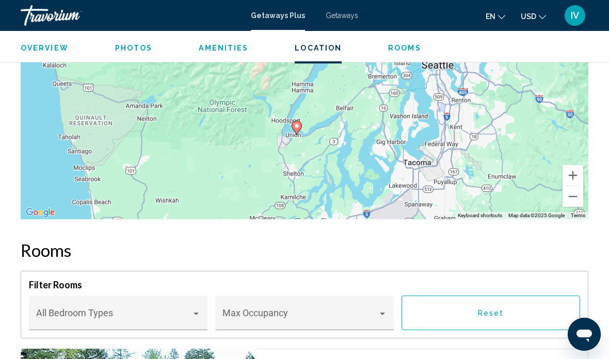
click at [579, 186] on button "Zoom out" at bounding box center [572, 196] width 21 height 21
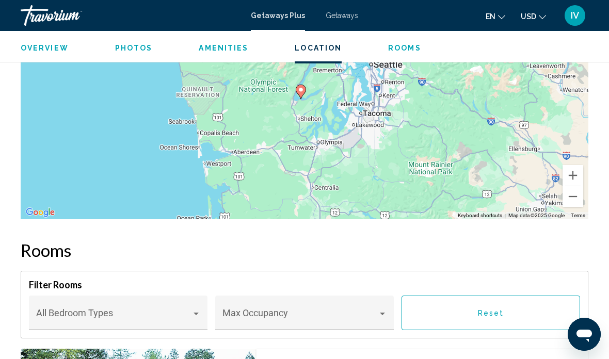
click at [575, 186] on button "Zoom out" at bounding box center [572, 196] width 21 height 21
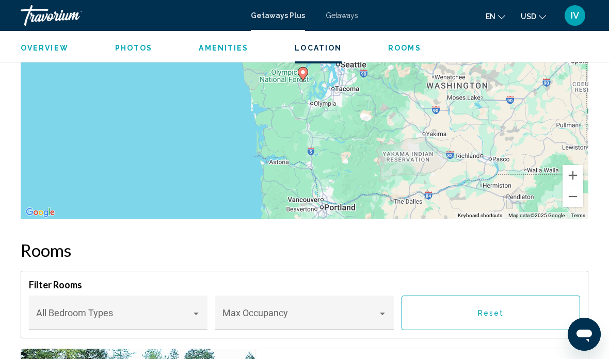
click at [574, 186] on button "Zoom out" at bounding box center [572, 196] width 21 height 21
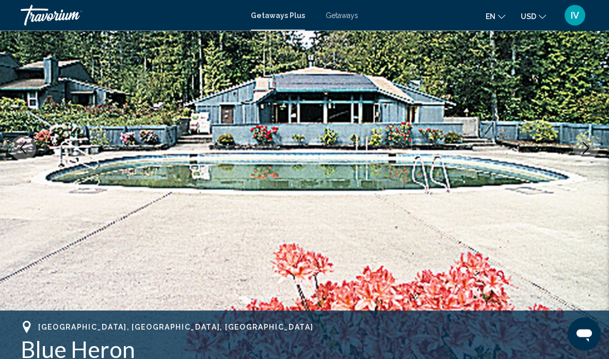
scroll to position [0, 0]
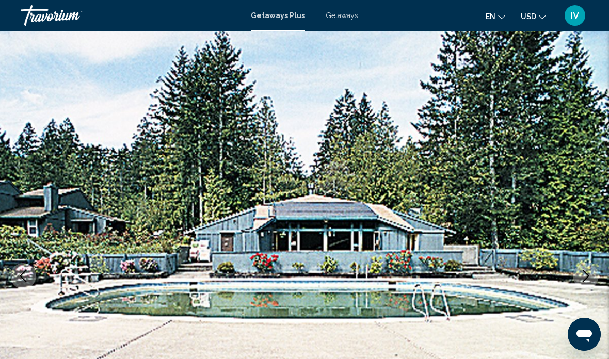
click at [349, 15] on span "Getaways" at bounding box center [341, 15] width 32 height 8
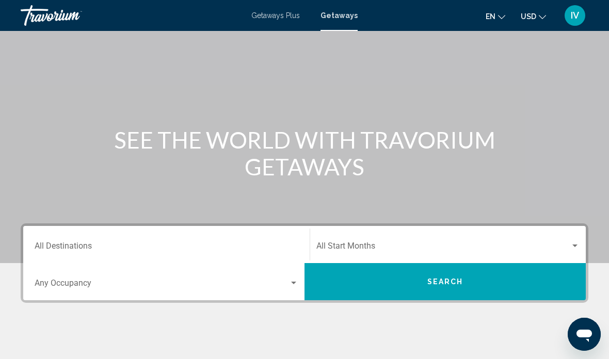
click at [281, 240] on div "Destination All Destinations" at bounding box center [167, 244] width 264 height 32
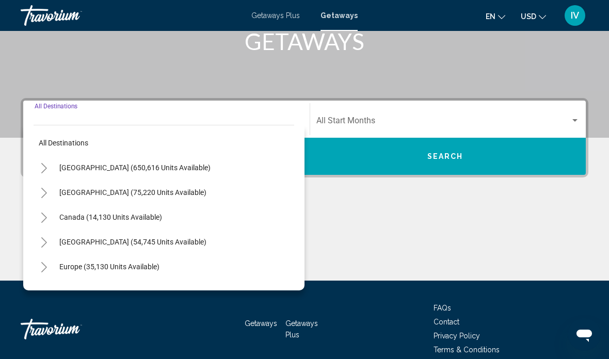
scroll to position [178, 0]
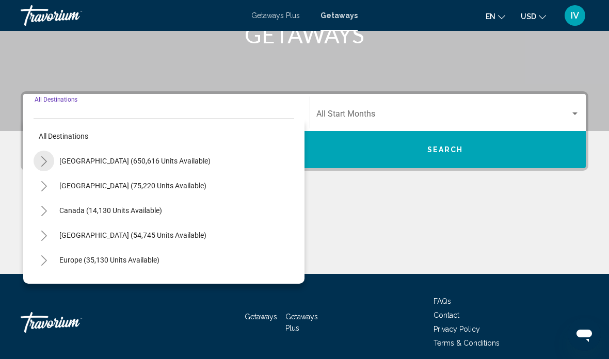
click at [51, 156] on button "Toggle United States (650,616 units available)" at bounding box center [44, 161] width 21 height 21
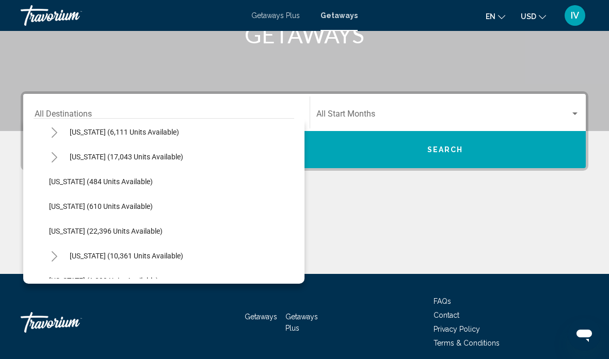
scroll to position [731, 0]
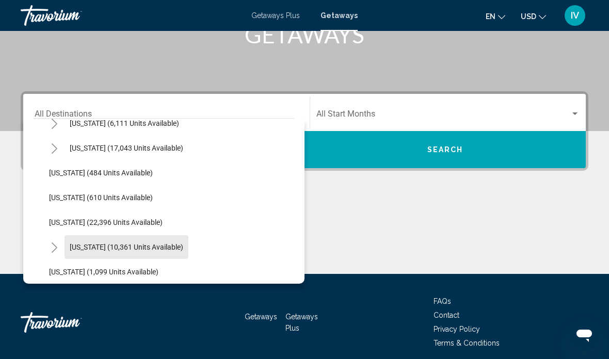
click at [95, 247] on span "[US_STATE] (10,361 units available)" at bounding box center [126, 247] width 113 height 8
type input "**********"
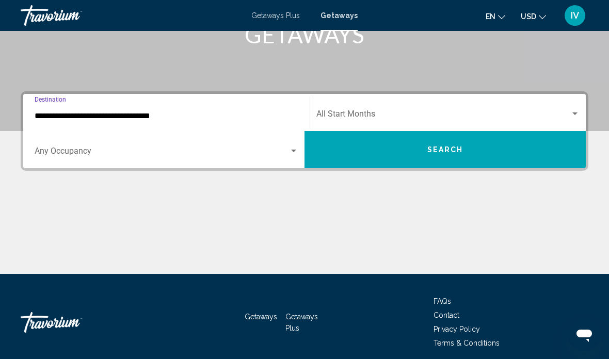
click at [449, 154] on span "Search" at bounding box center [445, 150] width 36 height 8
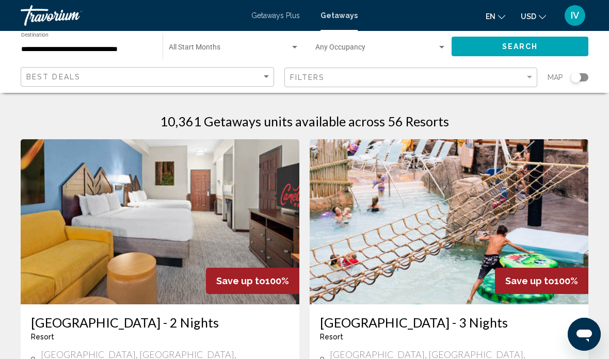
click at [432, 45] on span "Search widget" at bounding box center [376, 49] width 122 height 8
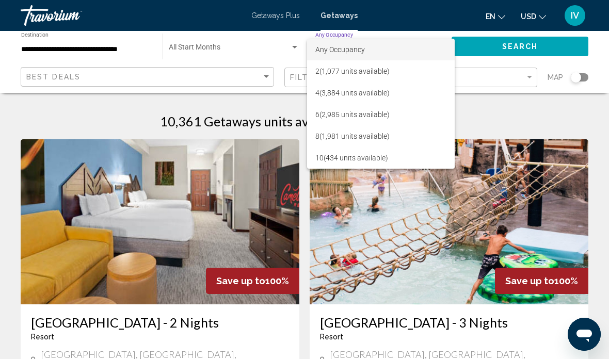
click at [506, 135] on div at bounding box center [304, 179] width 609 height 359
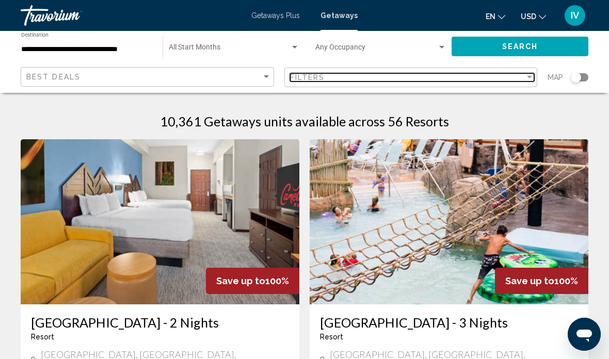
click at [524, 77] on div "Filters" at bounding box center [407, 77] width 235 height 8
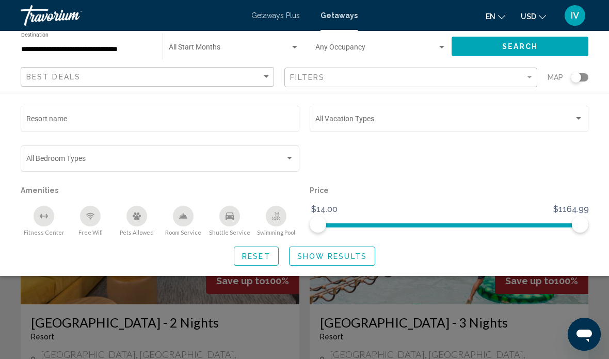
click at [423, 120] on span "Search widget" at bounding box center [444, 121] width 258 height 8
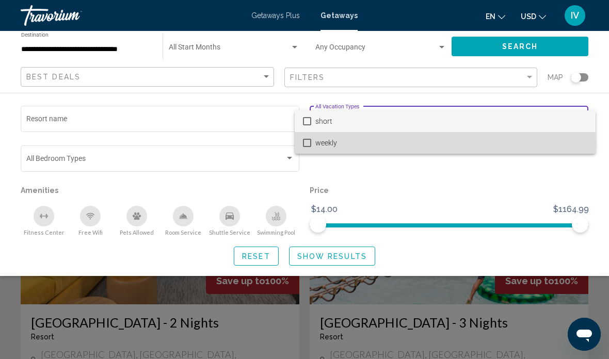
click at [311, 145] on mat-pseudo-checkbox at bounding box center [307, 143] width 8 height 8
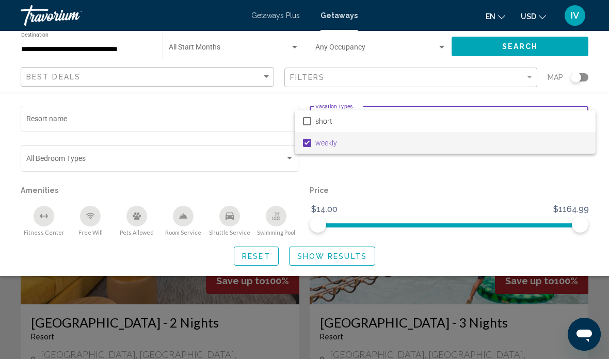
click at [563, 46] on div at bounding box center [304, 179] width 609 height 359
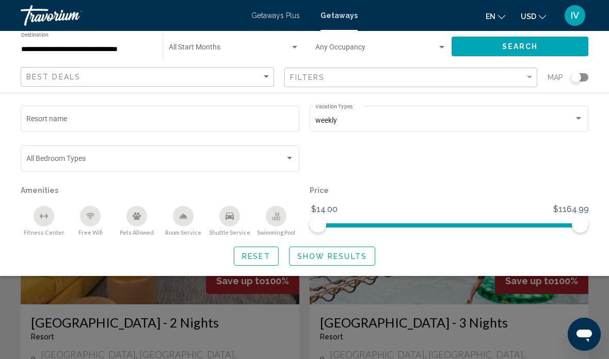
click at [355, 265] on button "Show Results" at bounding box center [332, 256] width 86 height 19
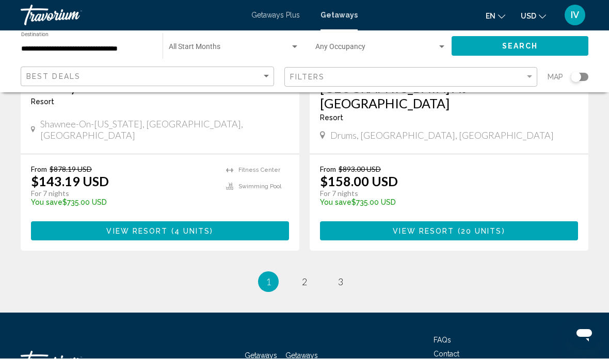
scroll to position [2069, 0]
